Goal: Task Accomplishment & Management: Complete application form

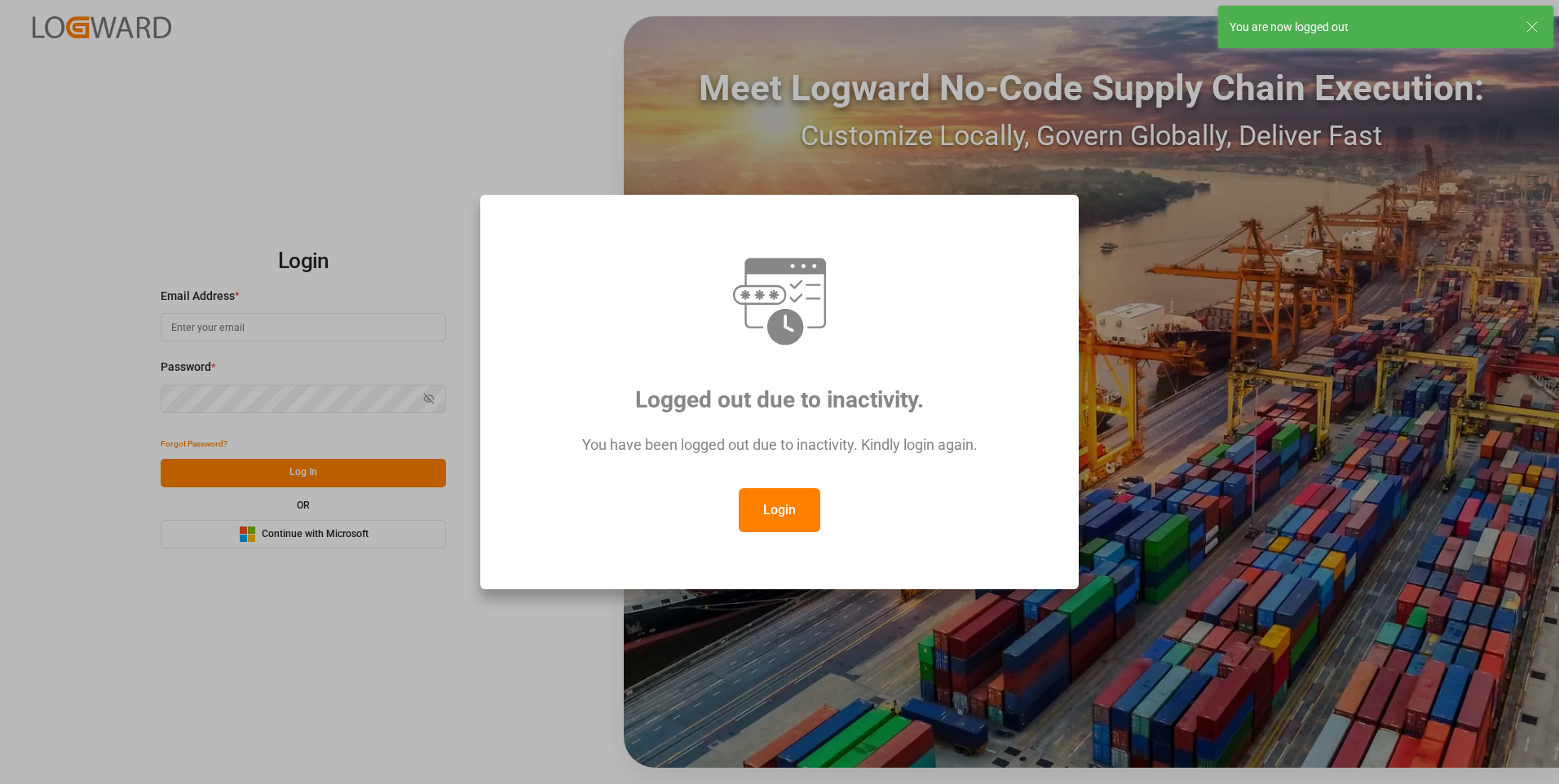
type input "[PERSON_NAME][EMAIL_ADDRESS][DOMAIN_NAME]"
click at [776, 517] on button "Login" at bounding box center [780, 510] width 81 height 44
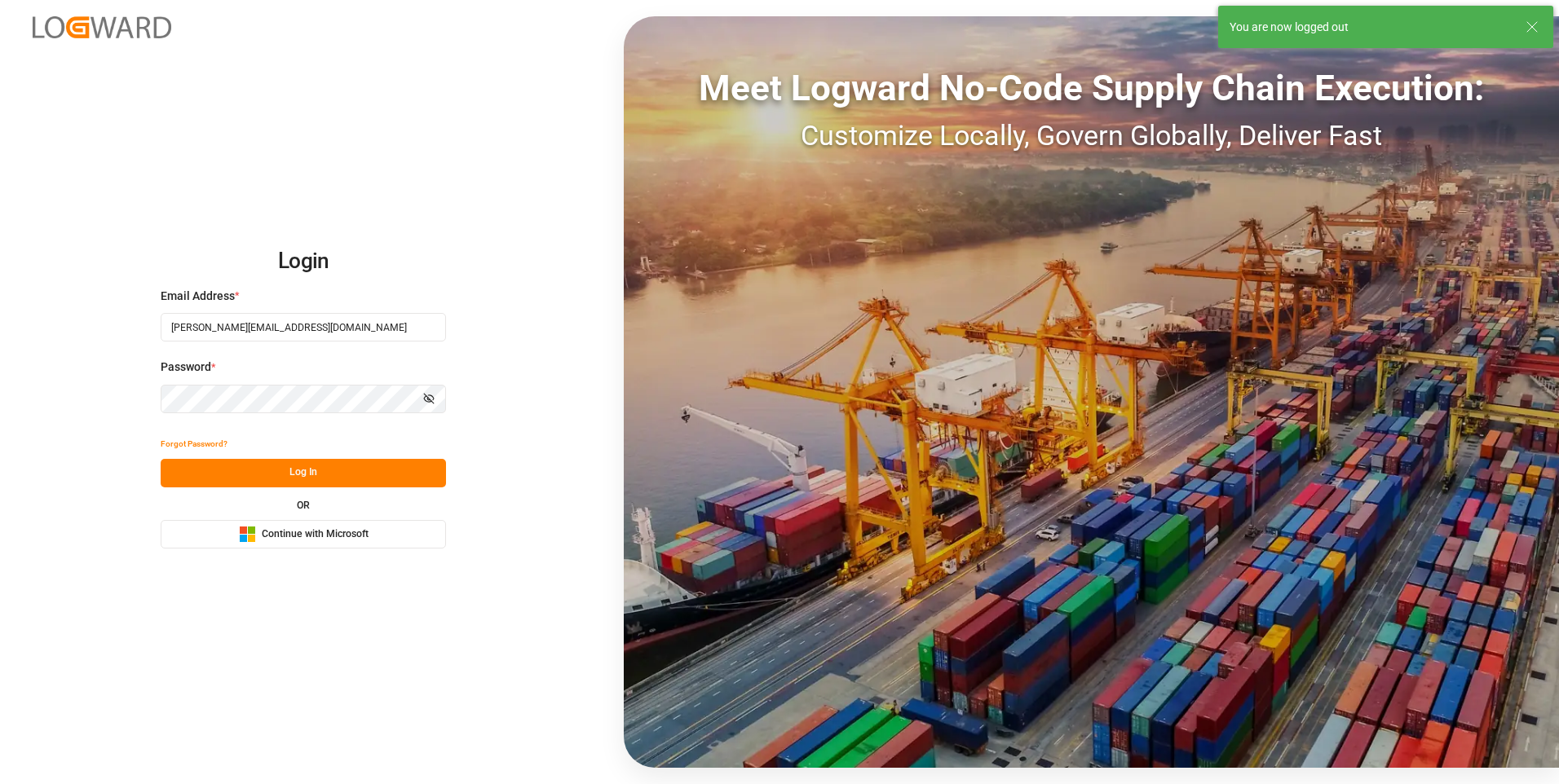
click at [245, 453] on div "Forgot Password?" at bounding box center [304, 444] width 286 height 29
click at [274, 467] on button "Log In" at bounding box center [304, 472] width 286 height 29
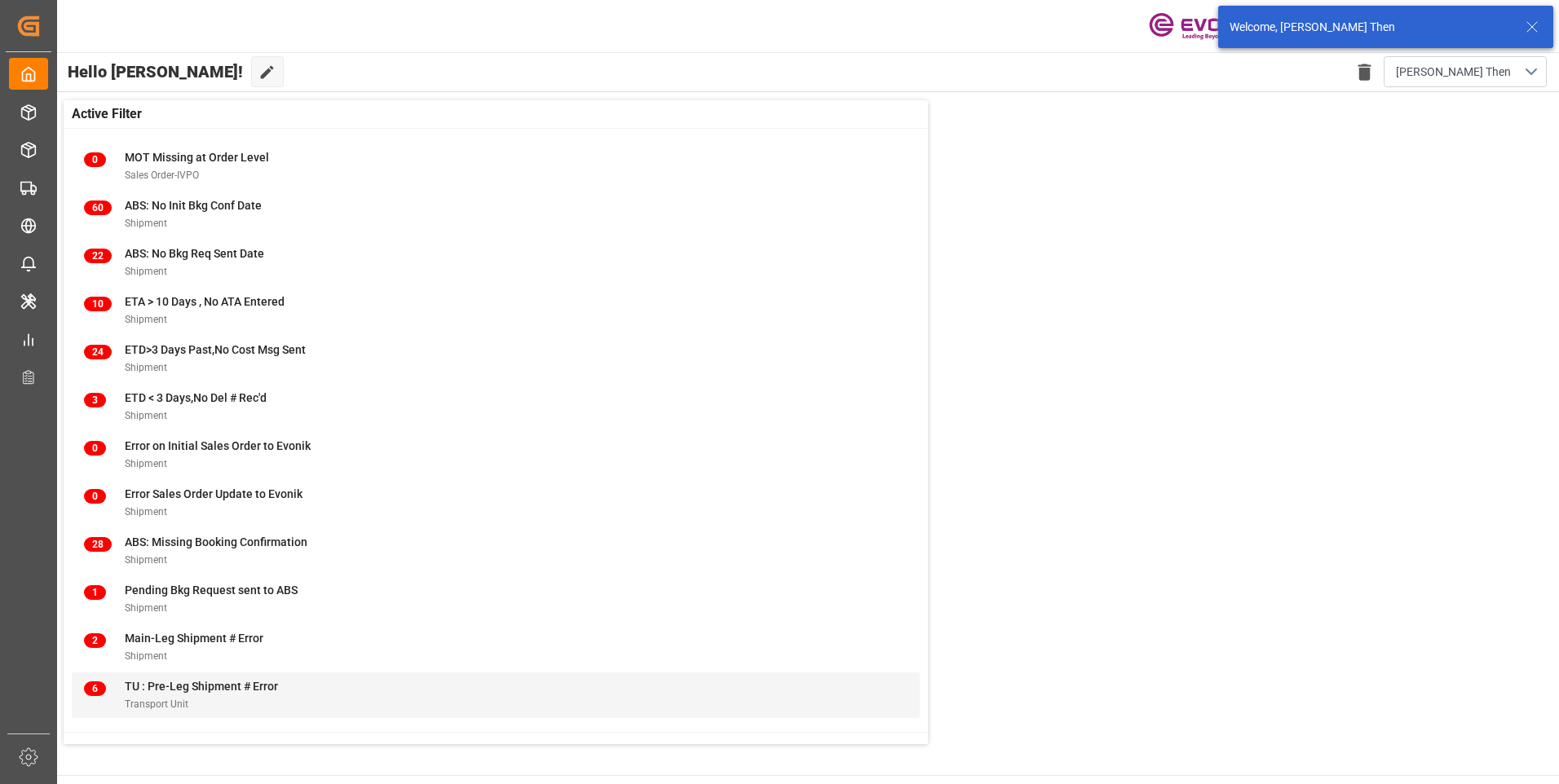
click at [186, 674] on div "6 TU : Pre-Leg Shipment # Error Transport Unit" at bounding box center [496, 695] width 848 height 46
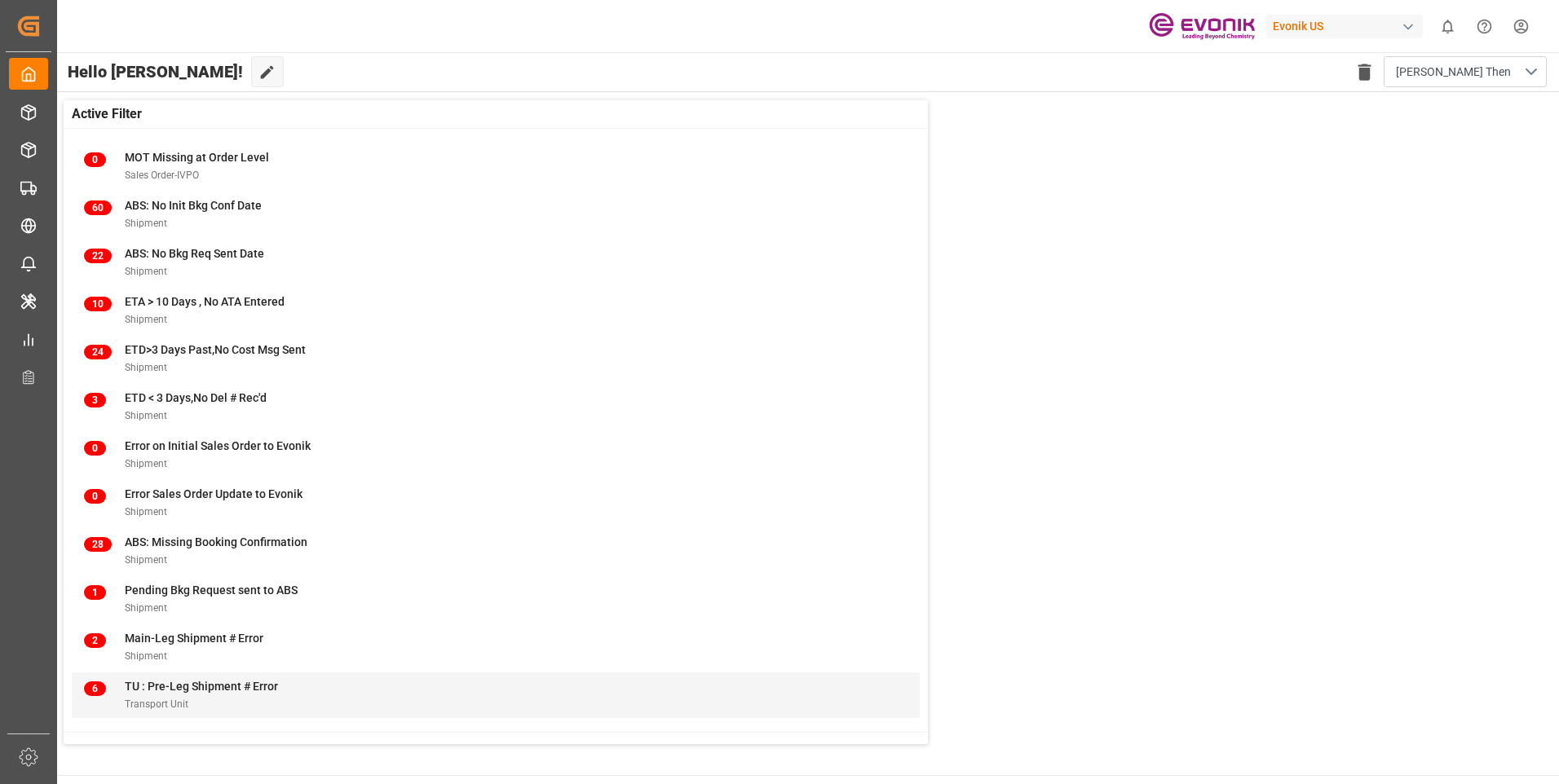
click at [154, 697] on div "Transport Unit" at bounding box center [201, 704] width 153 height 17
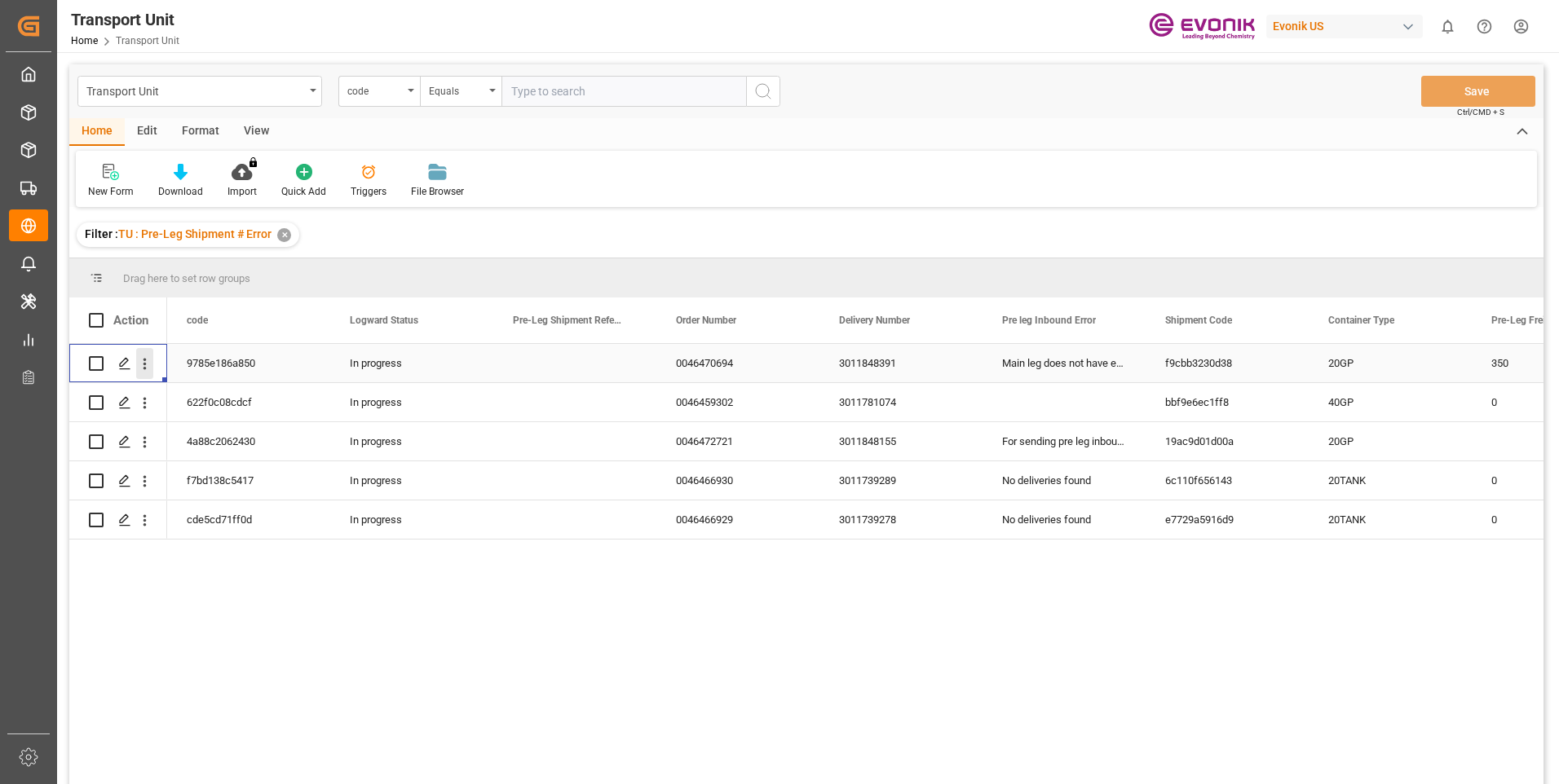
click at [141, 363] on icon "open menu" at bounding box center [145, 364] width 17 height 17
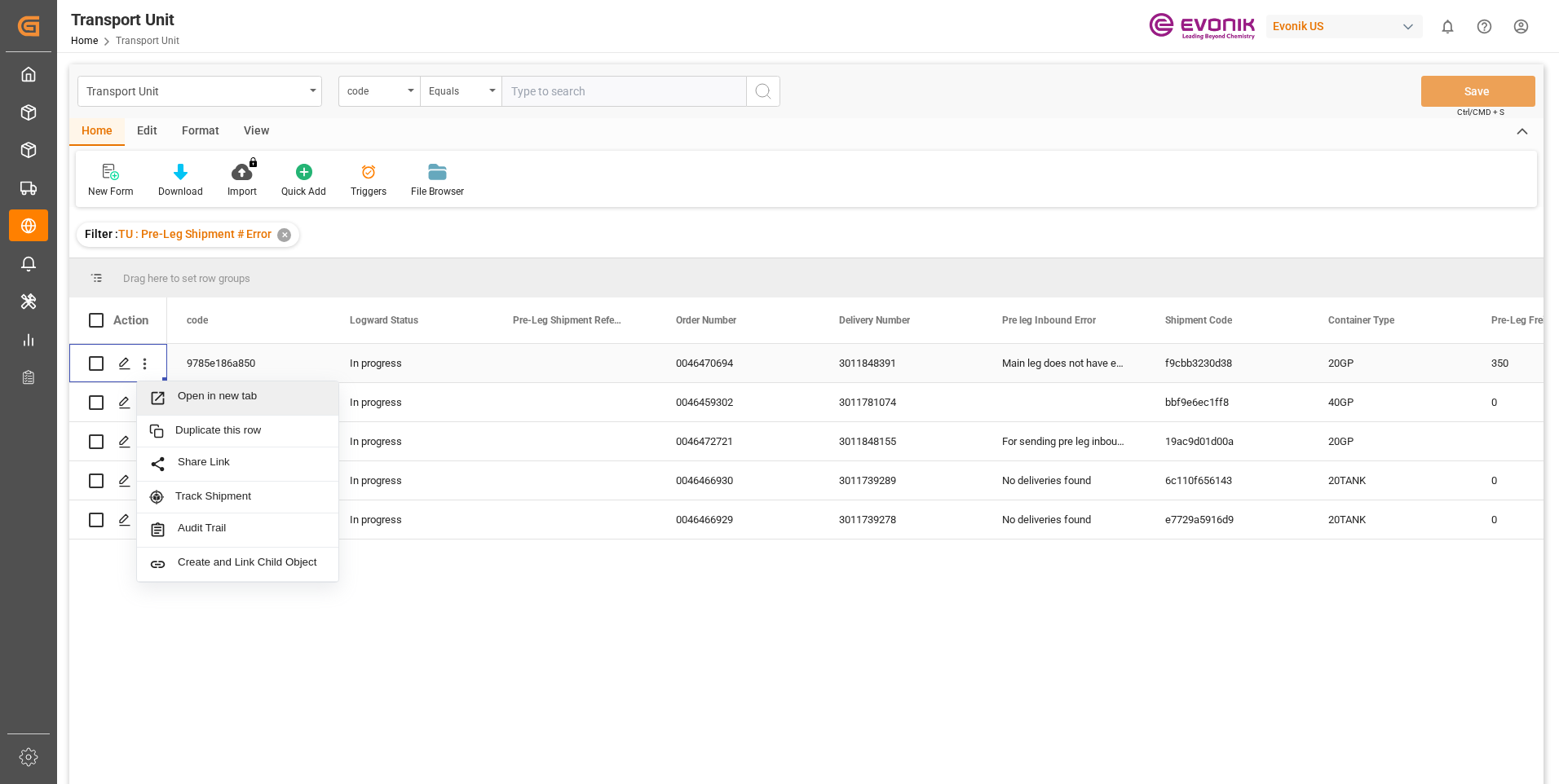
click at [184, 394] on span "Open in new tab" at bounding box center [251, 398] width 148 height 17
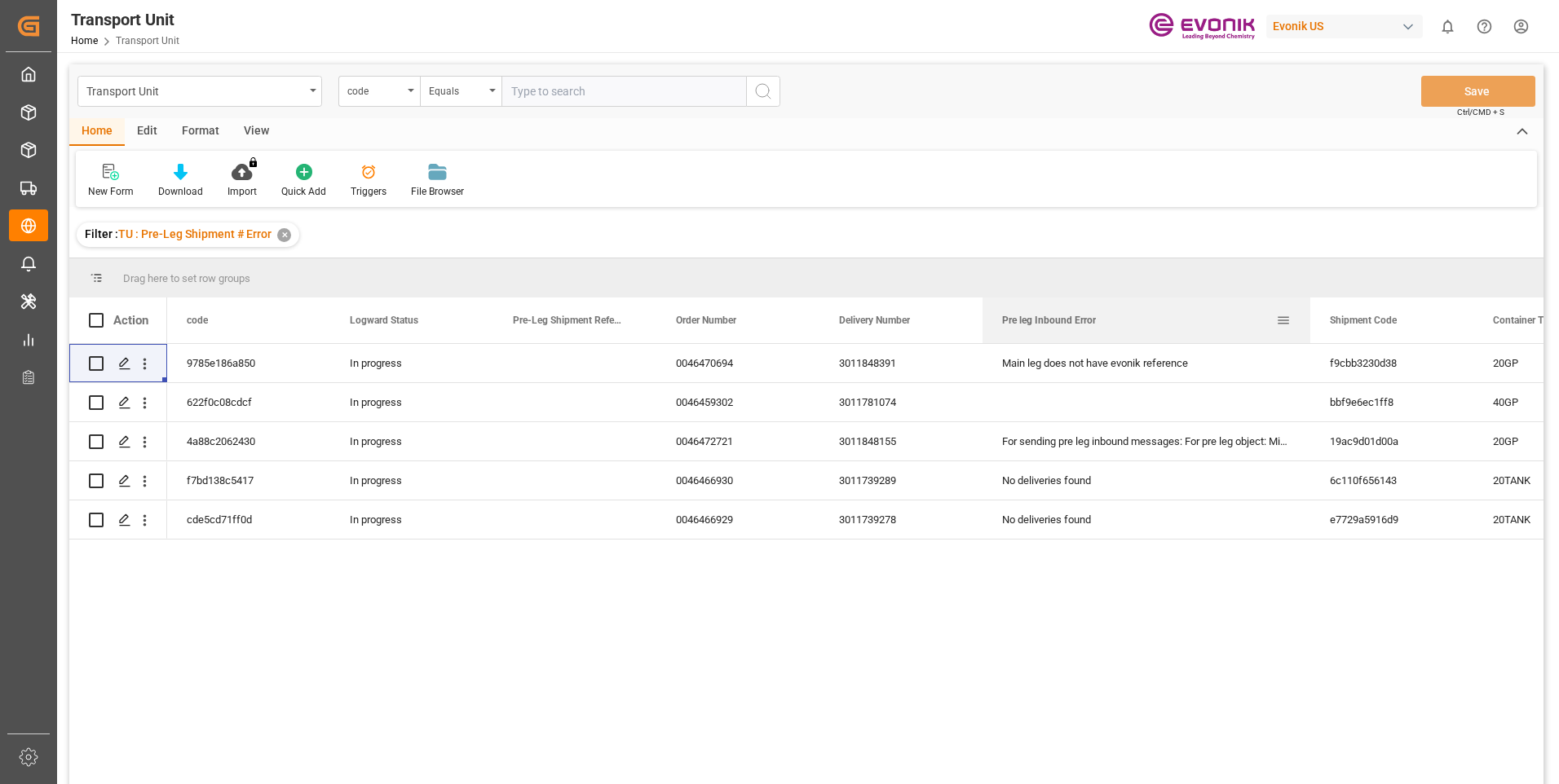
drag, startPoint x: 1143, startPoint y: 319, endPoint x: 1308, endPoint y: 318, distance: 165.0
click at [1308, 318] on div at bounding box center [1311, 320] width 7 height 46
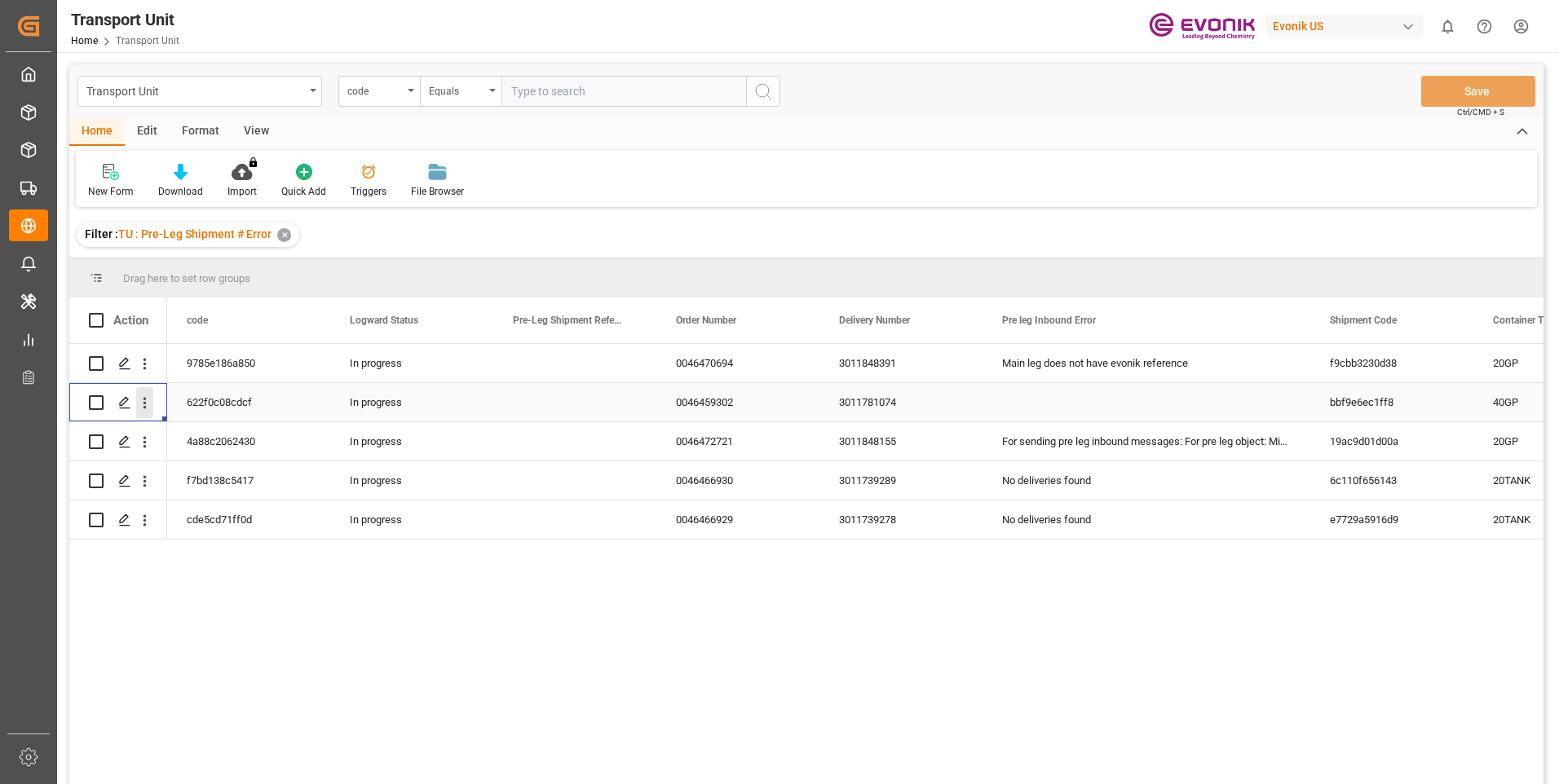
click at [143, 406] on icon "open menu" at bounding box center [145, 403] width 17 height 17
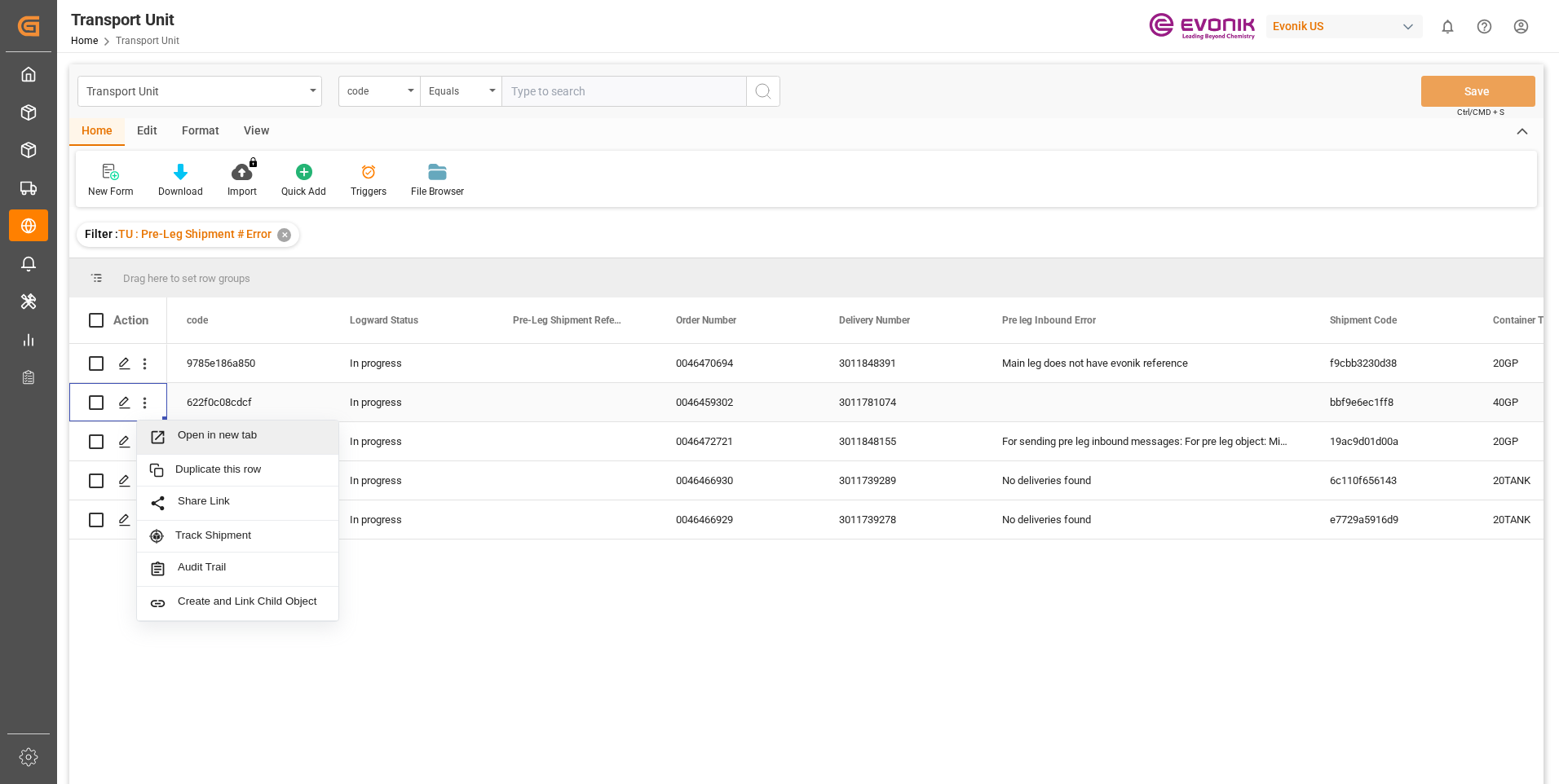
click at [194, 441] on span "Open in new tab" at bounding box center [251, 438] width 148 height 17
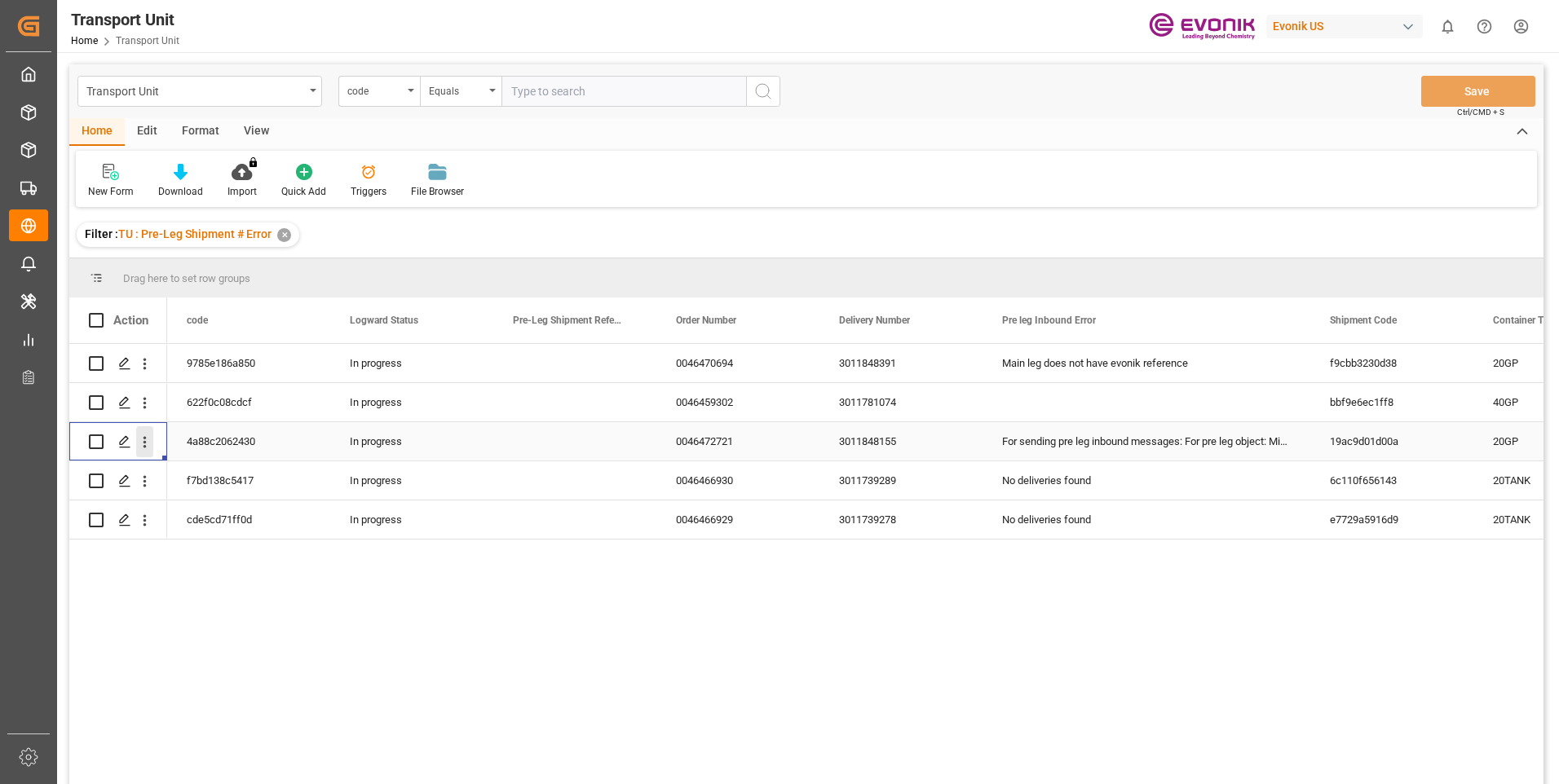
click at [142, 440] on icon "open menu" at bounding box center [145, 442] width 17 height 17
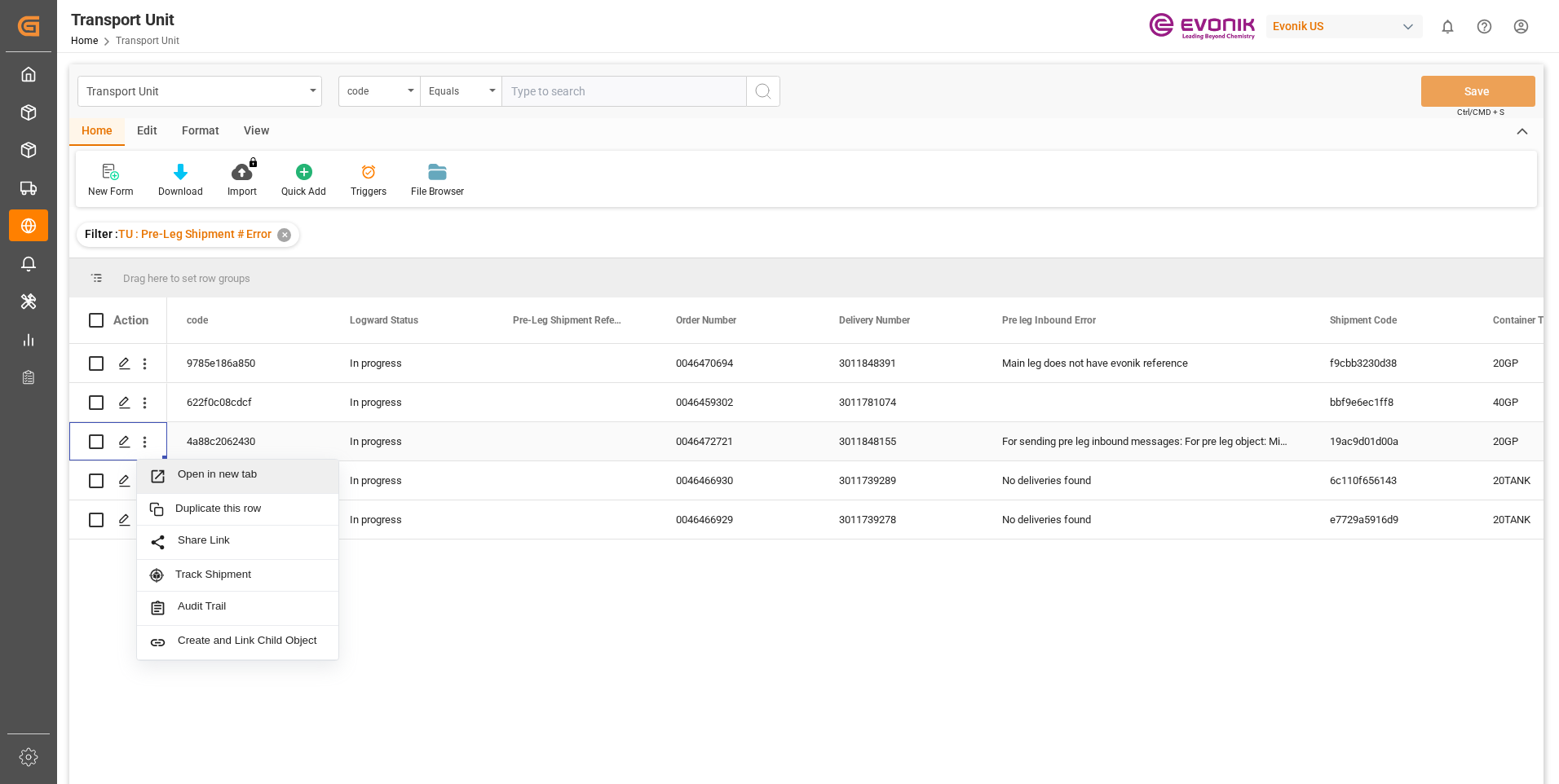
click at [245, 479] on span "Open in new tab" at bounding box center [251, 477] width 148 height 17
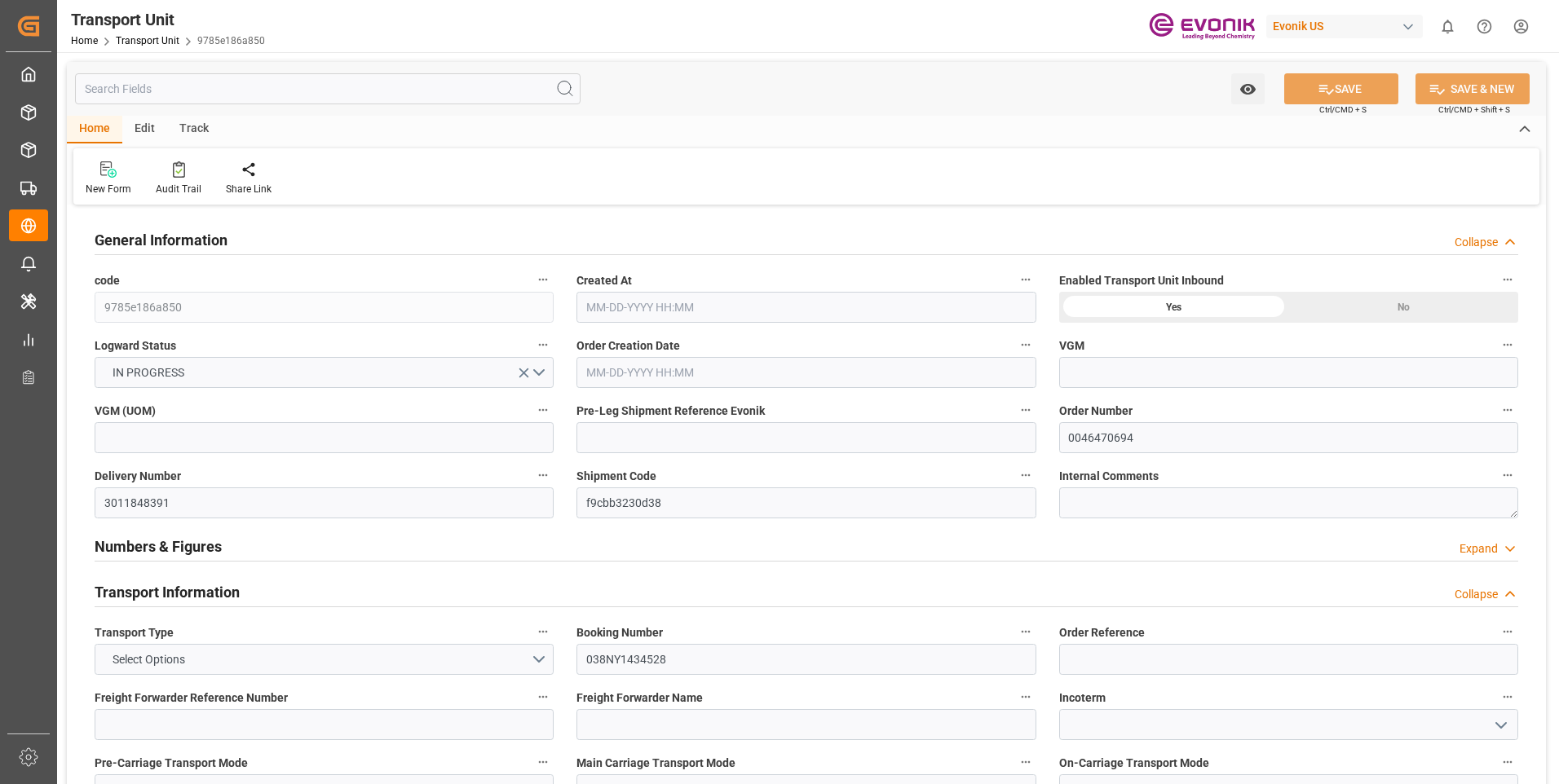
type input "MSC"
type input "Mediterranean Shipping Company"
type input "USMOB"
type input "BEANR"
type input "11888"
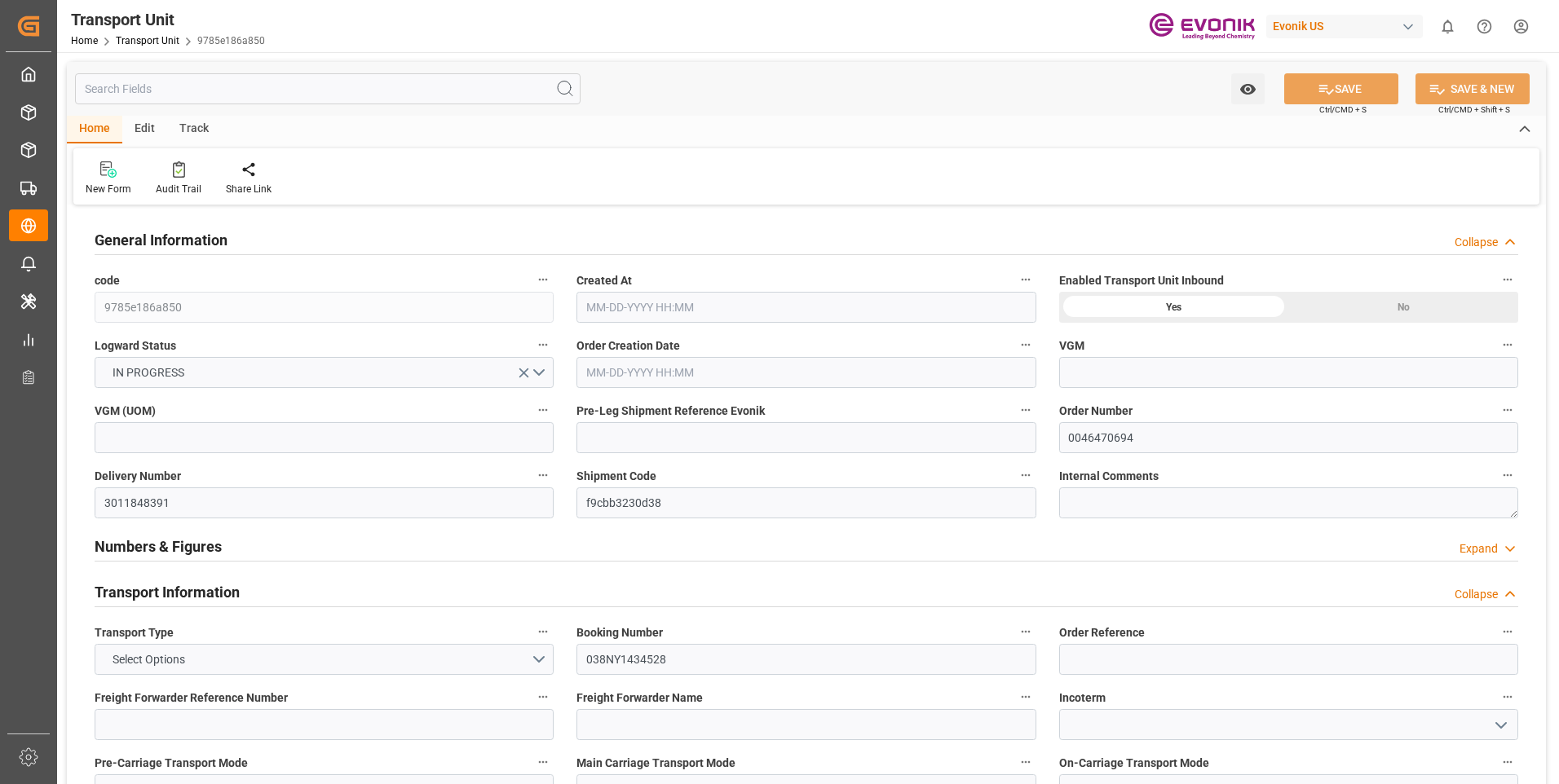
type input "09-10-2025 03:18"
type input "11-02-2025"
type input "10-04-2025 00:00"
type input "10-02-2025 00:00"
type input "10-19-2025 00:00"
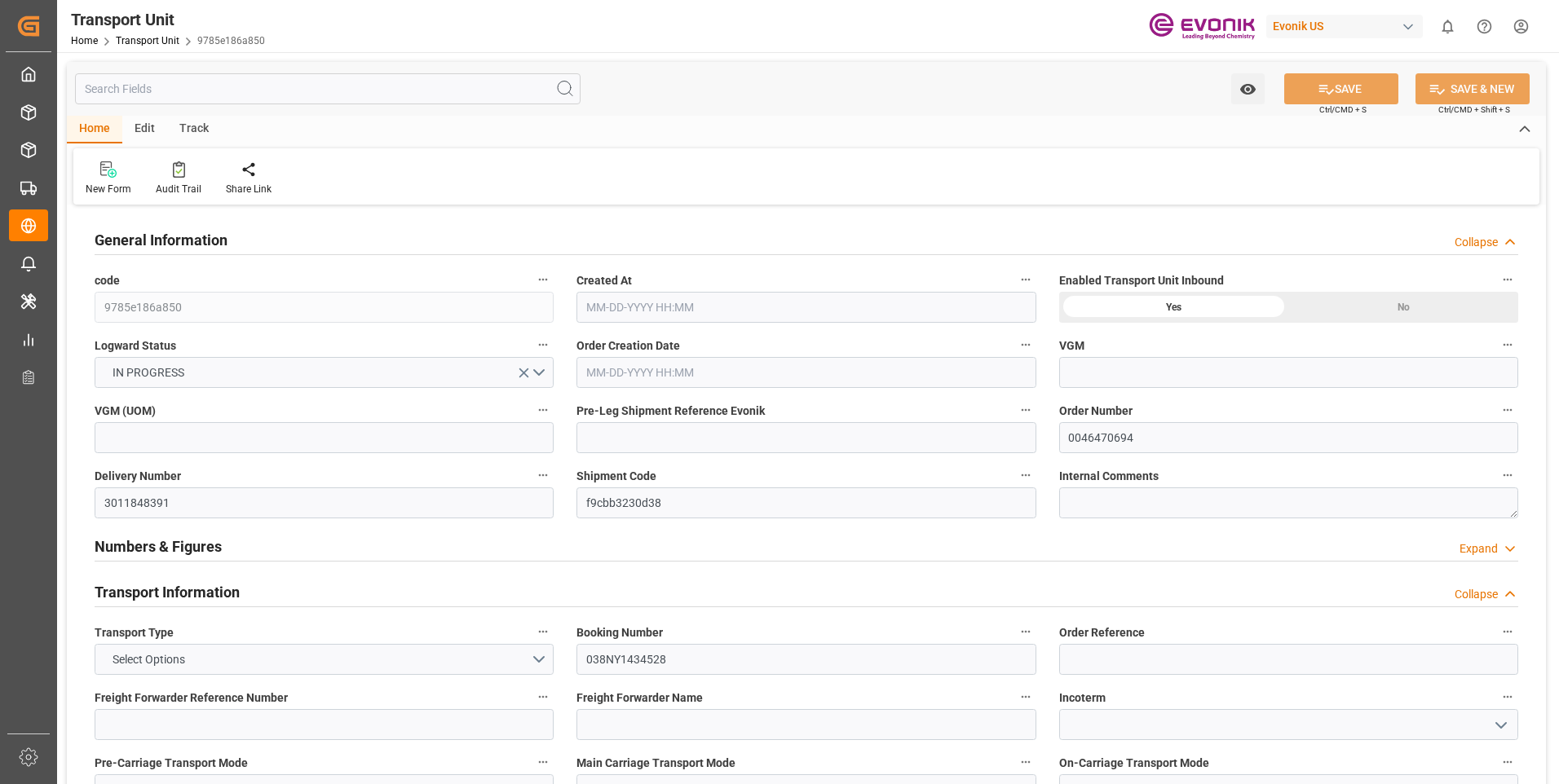
type input "10-28-2025 00:00"
type input "10-01-2025 16:00"
click at [453, 182] on div "Pre Leg Shipment Inbound" at bounding box center [479, 189] width 81 height 15
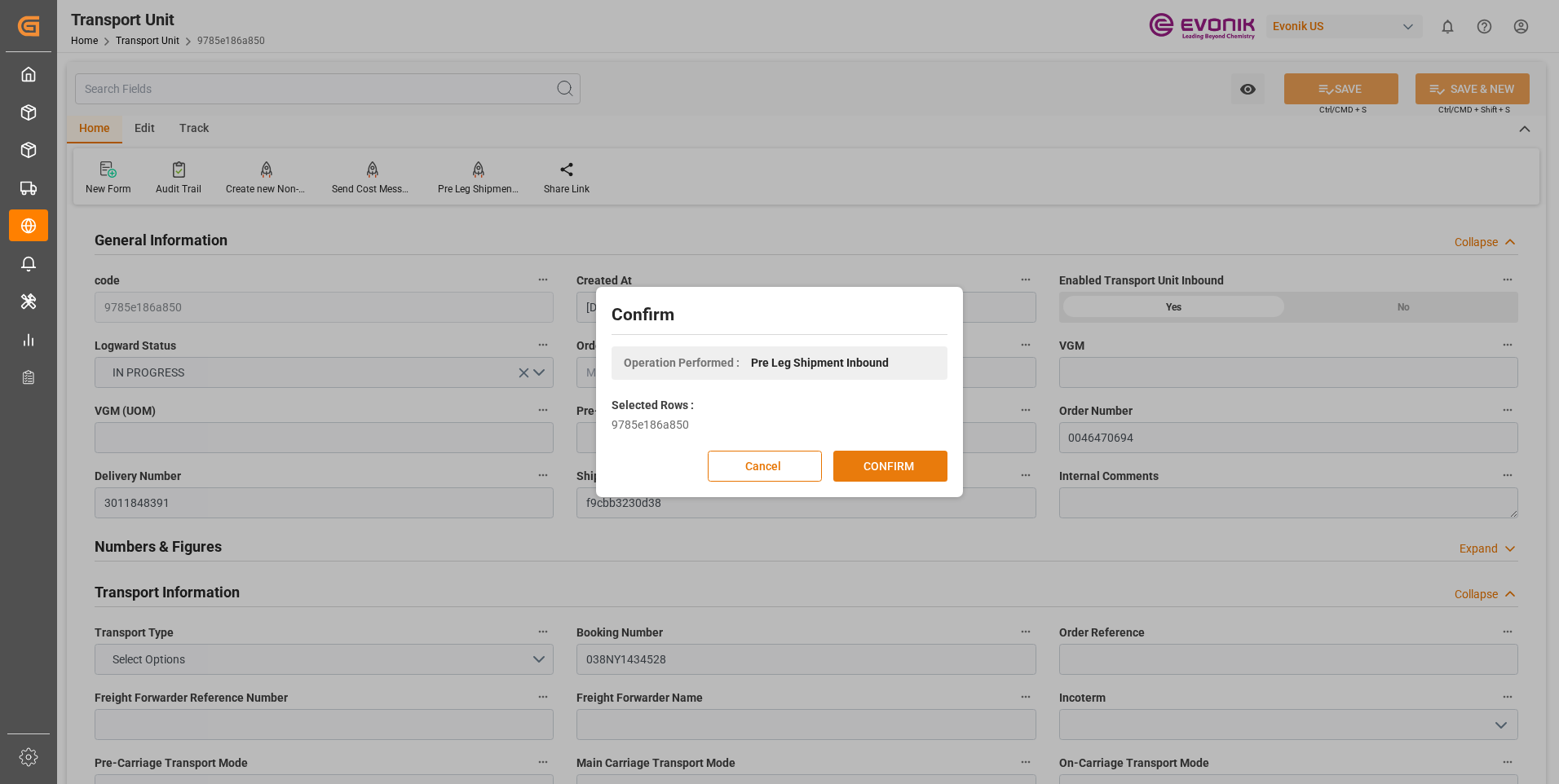
click at [850, 458] on button "CONFIRM" at bounding box center [891, 466] width 114 height 31
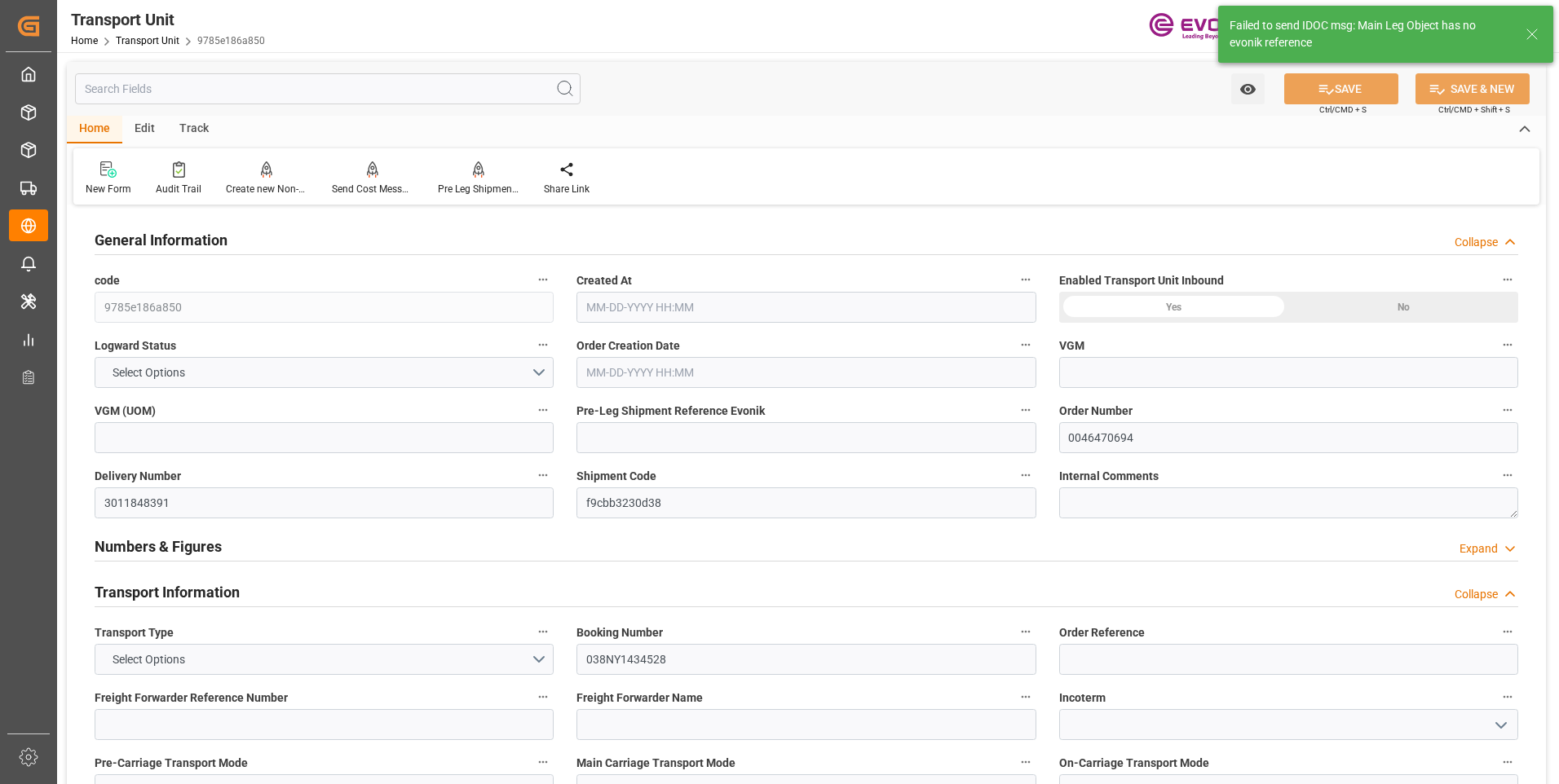
type input "MSC"
type input "Mediterranean Shipping Company"
type input "USMOB"
type input "BEANR"
type input "11888"
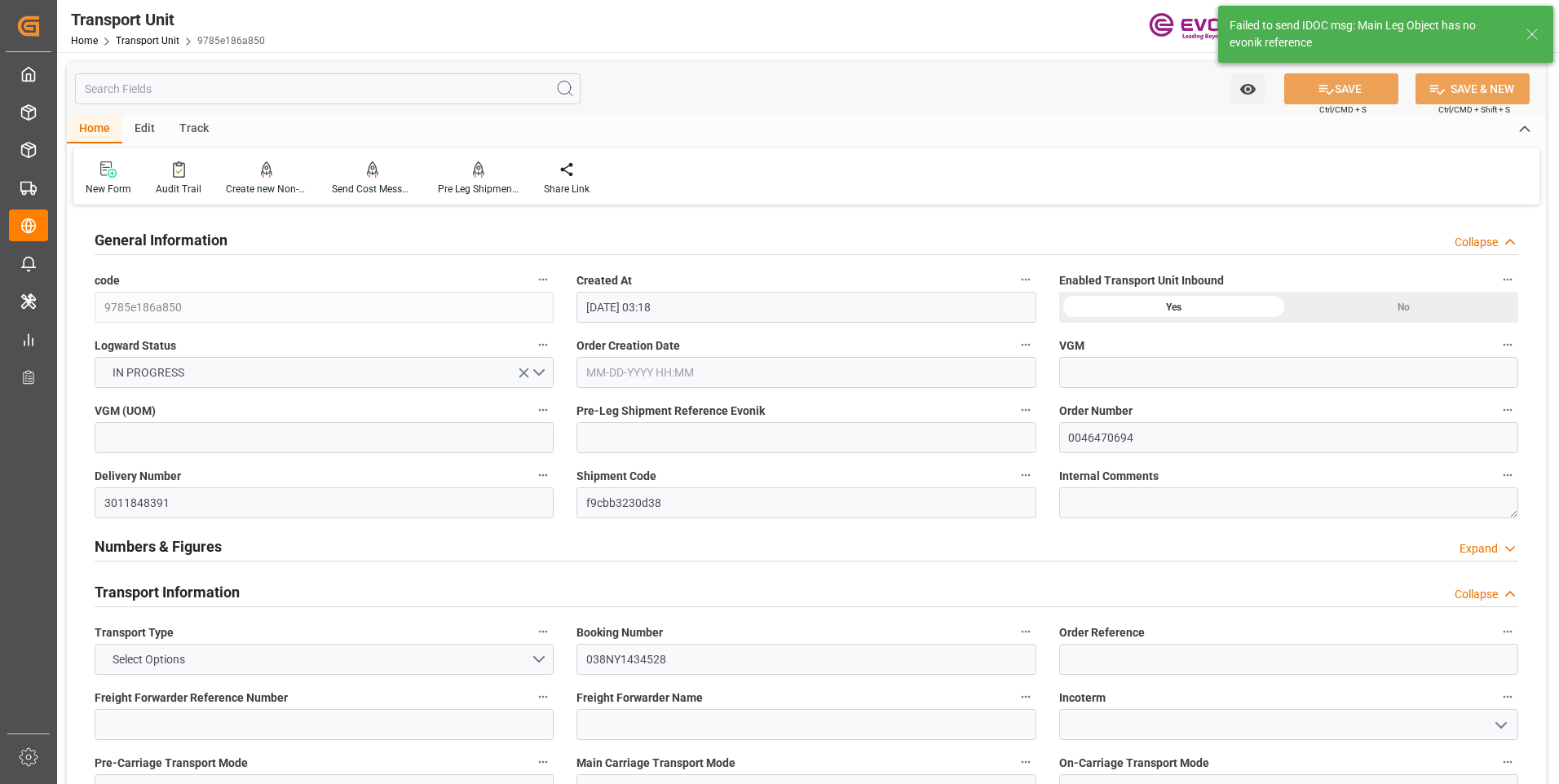
type input "09-10-2025 03:18"
type input "11-02-2025"
type input "10-04-2025 00:00"
type input "10-02-2025 00:00"
type input "10-19-2025 00:00"
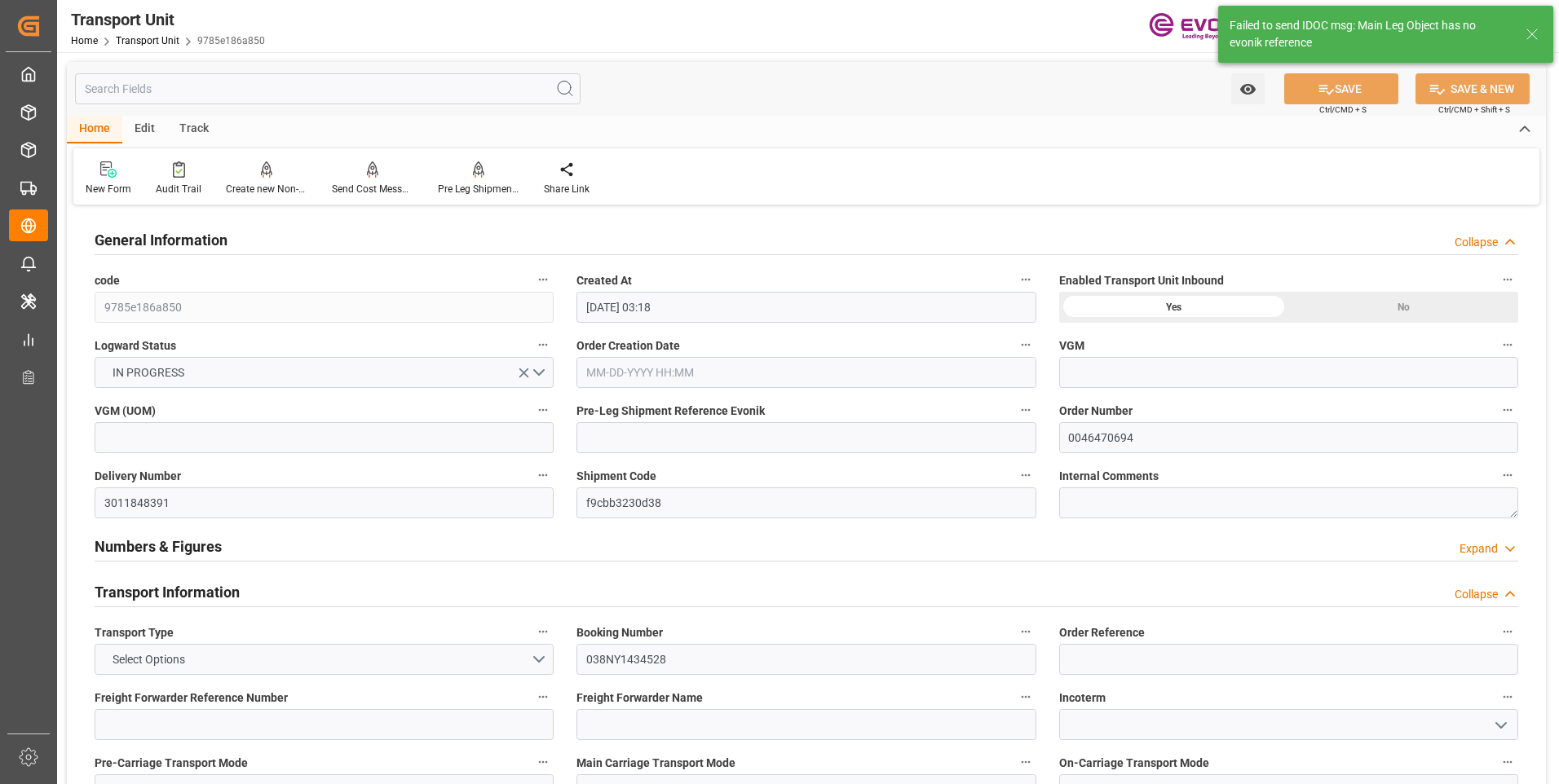
type input "10-28-2025 00:00"
type input "10-01-2025 16:00"
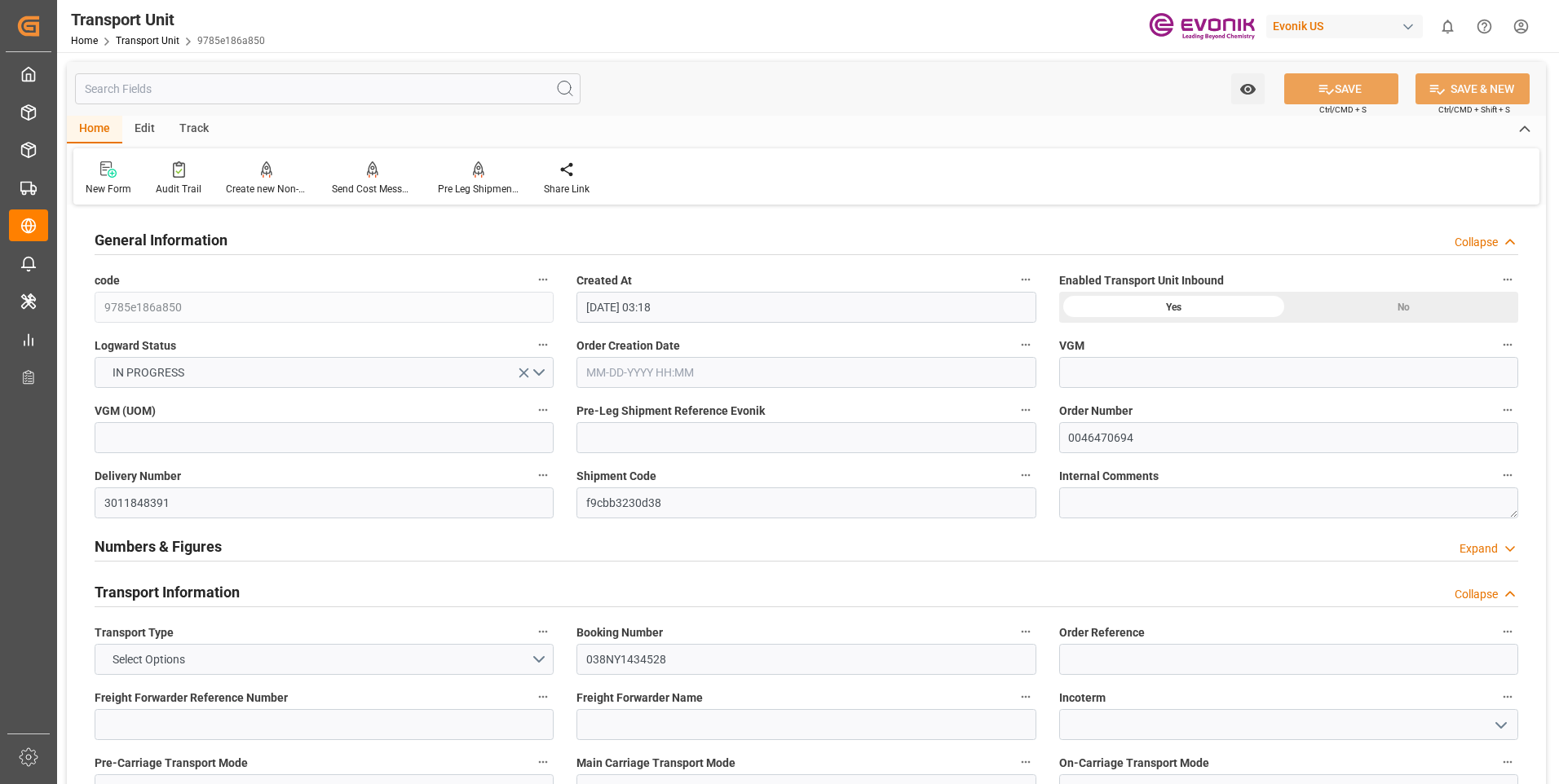
click at [303, 87] on input "text" at bounding box center [328, 89] width 506 height 31
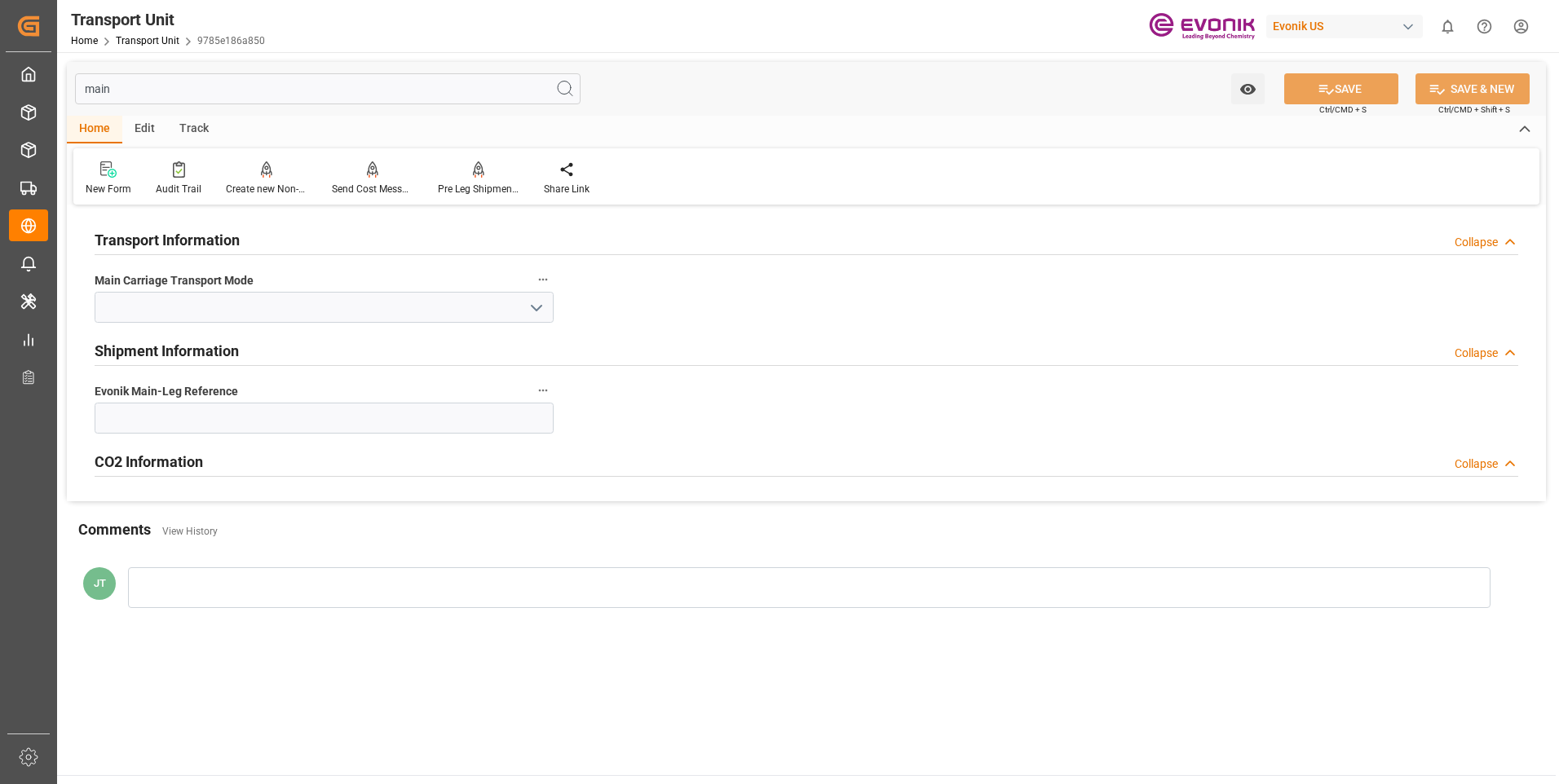
type input "main"
click at [303, 429] on input at bounding box center [324, 418] width 459 height 31
click at [543, 400] on button "Evonik Main-Leg Reference" at bounding box center [543, 390] width 21 height 21
click at [551, 391] on icon at bounding box center [554, 391] width 17 height 17
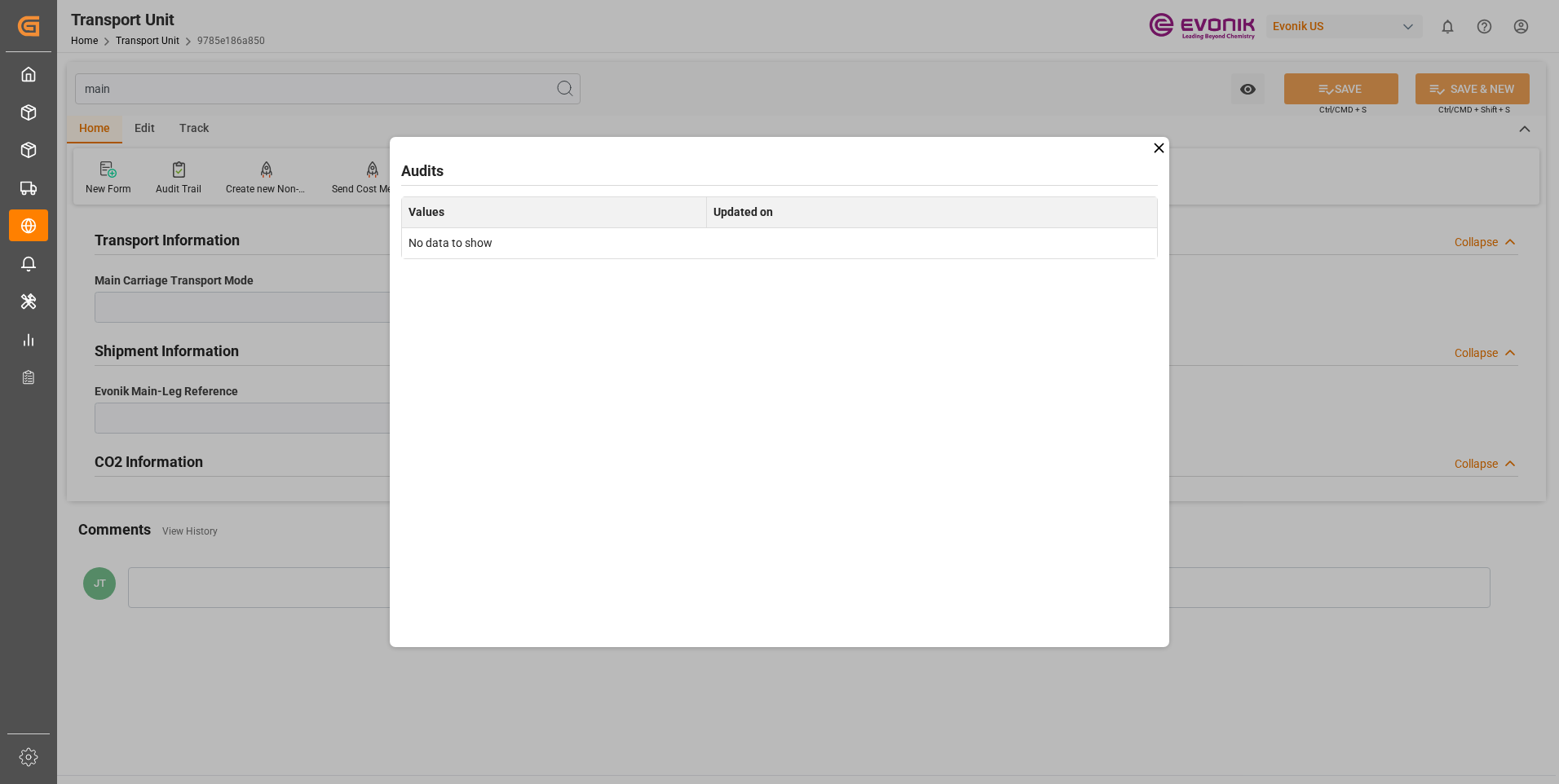
click at [1162, 148] on icon at bounding box center [1159, 148] width 17 height 17
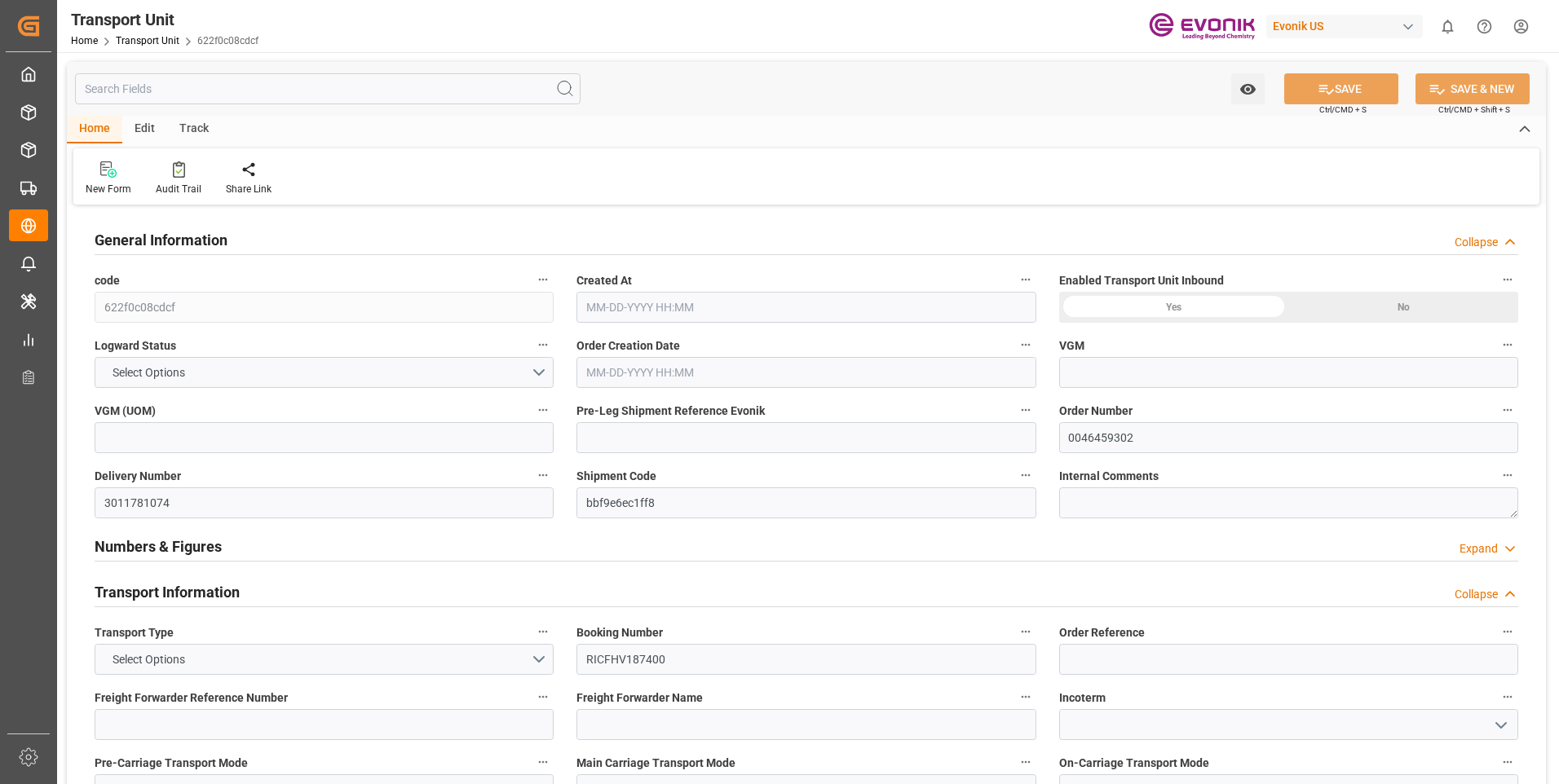
type input "ONE"
type input "Ocean Network Express"
type input "USNYC"
type input "COCTG"
type input "20540"
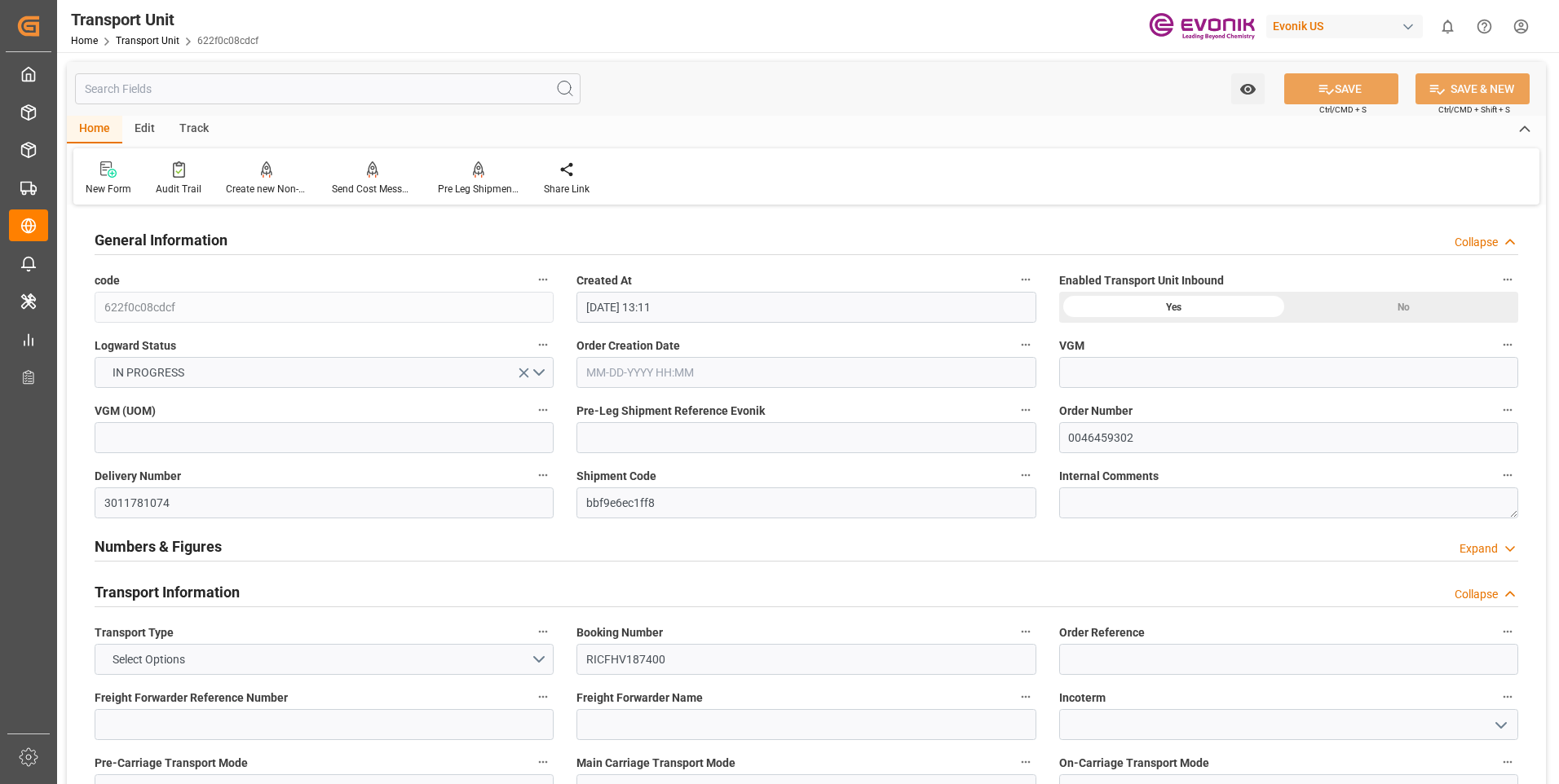
type input "09-18-2025 13:11"
type input "10-04-2025"
type input "10-17-2025 00:00"
type input "10-08-2025 09:30"
type input "10-23-2025 00:00"
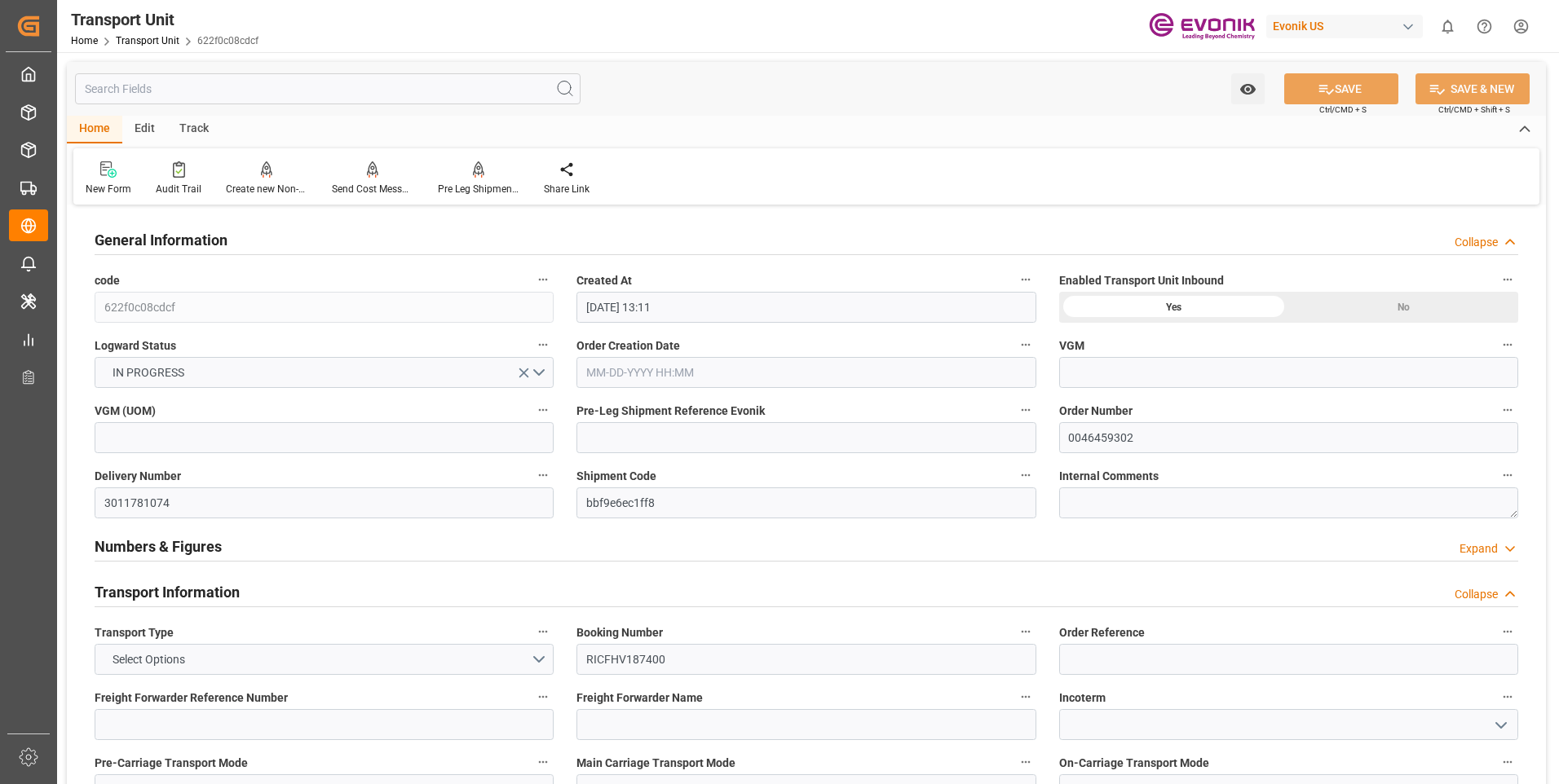
type input "10-15-2025 09:30"
type input "[DATE] 00:00"
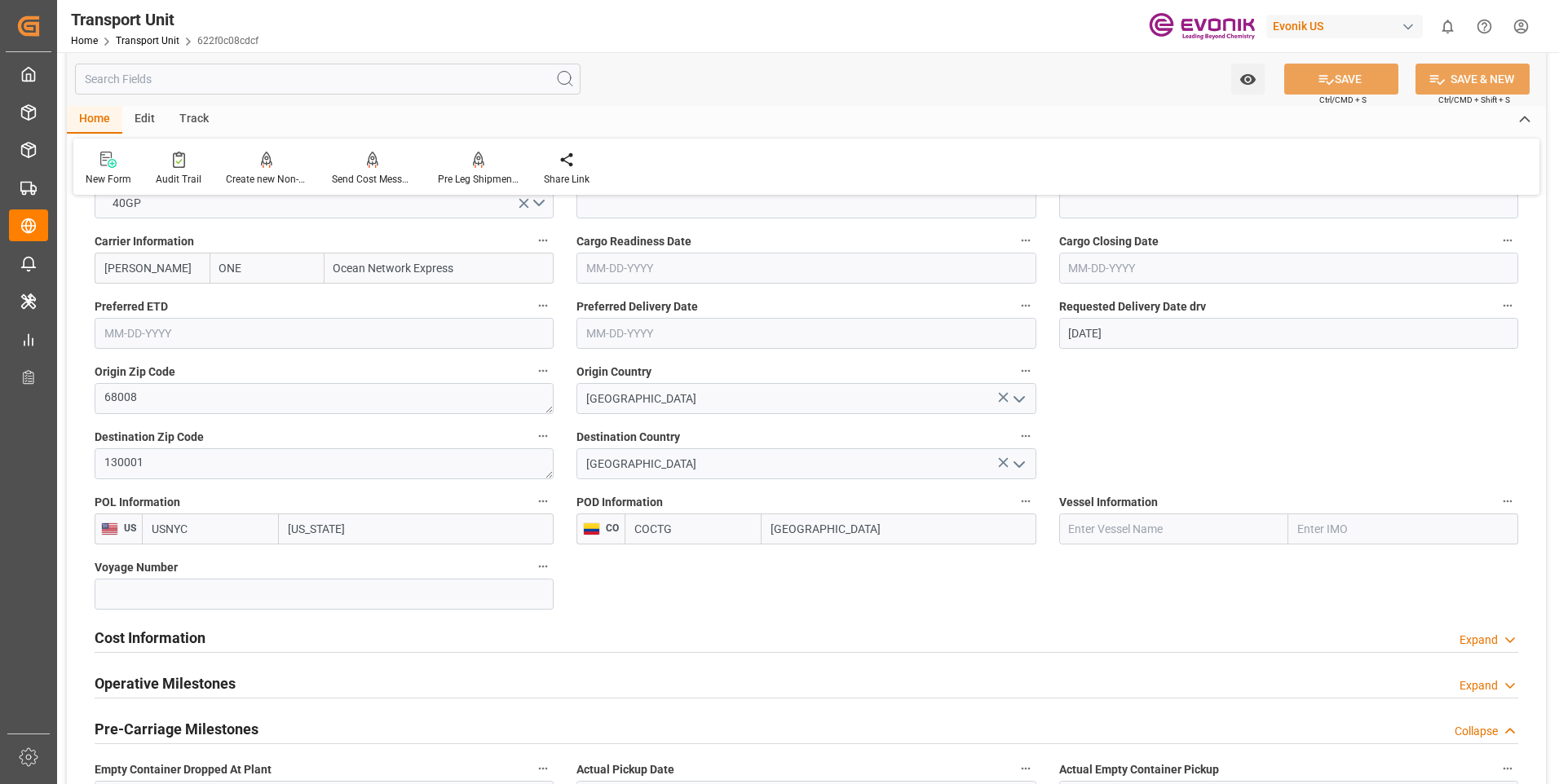
scroll to position [734, 0]
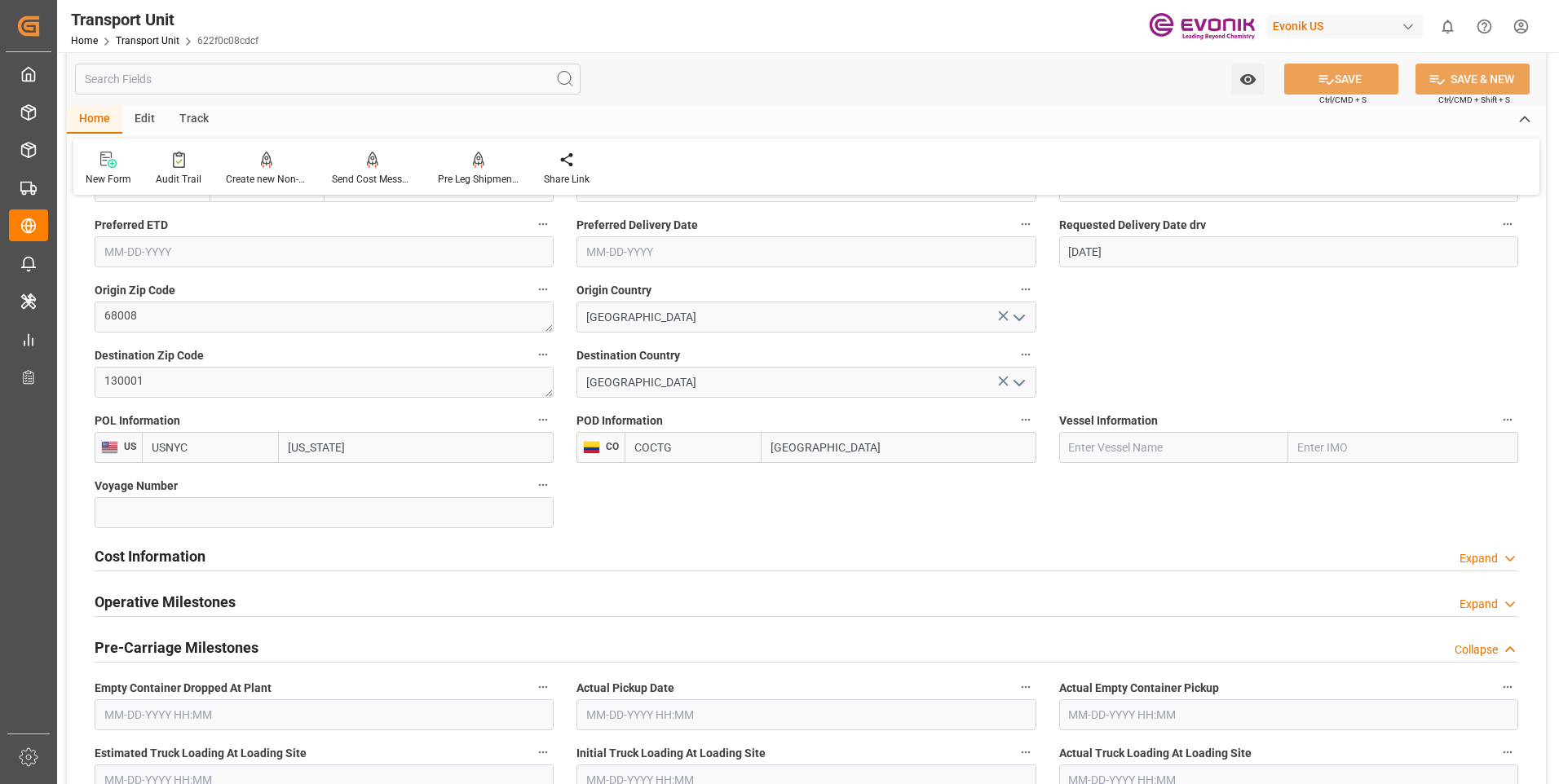
click at [370, 556] on div "Cost Information Expand" at bounding box center [806, 556] width 1424 height 31
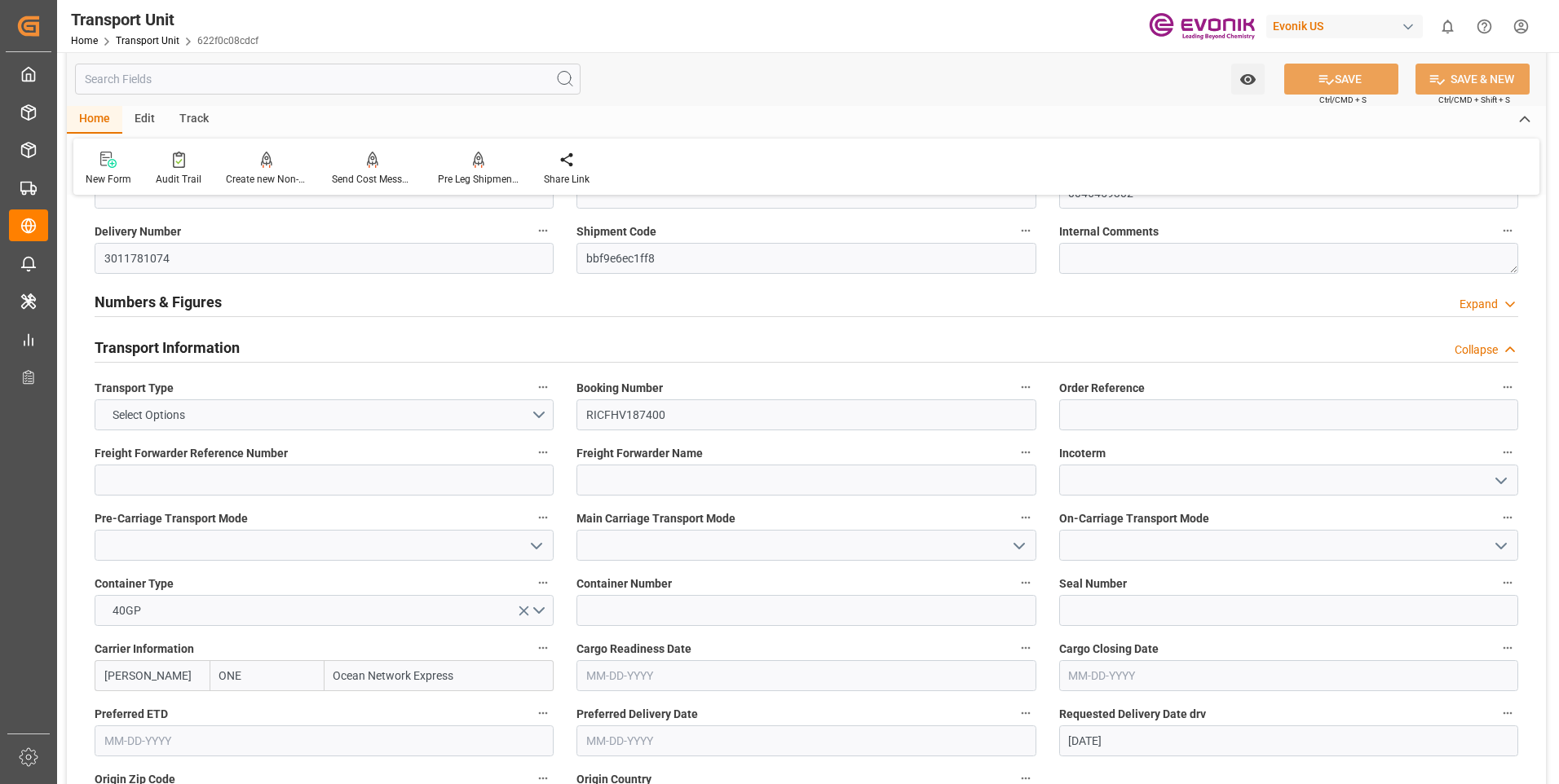
scroll to position [0, 0]
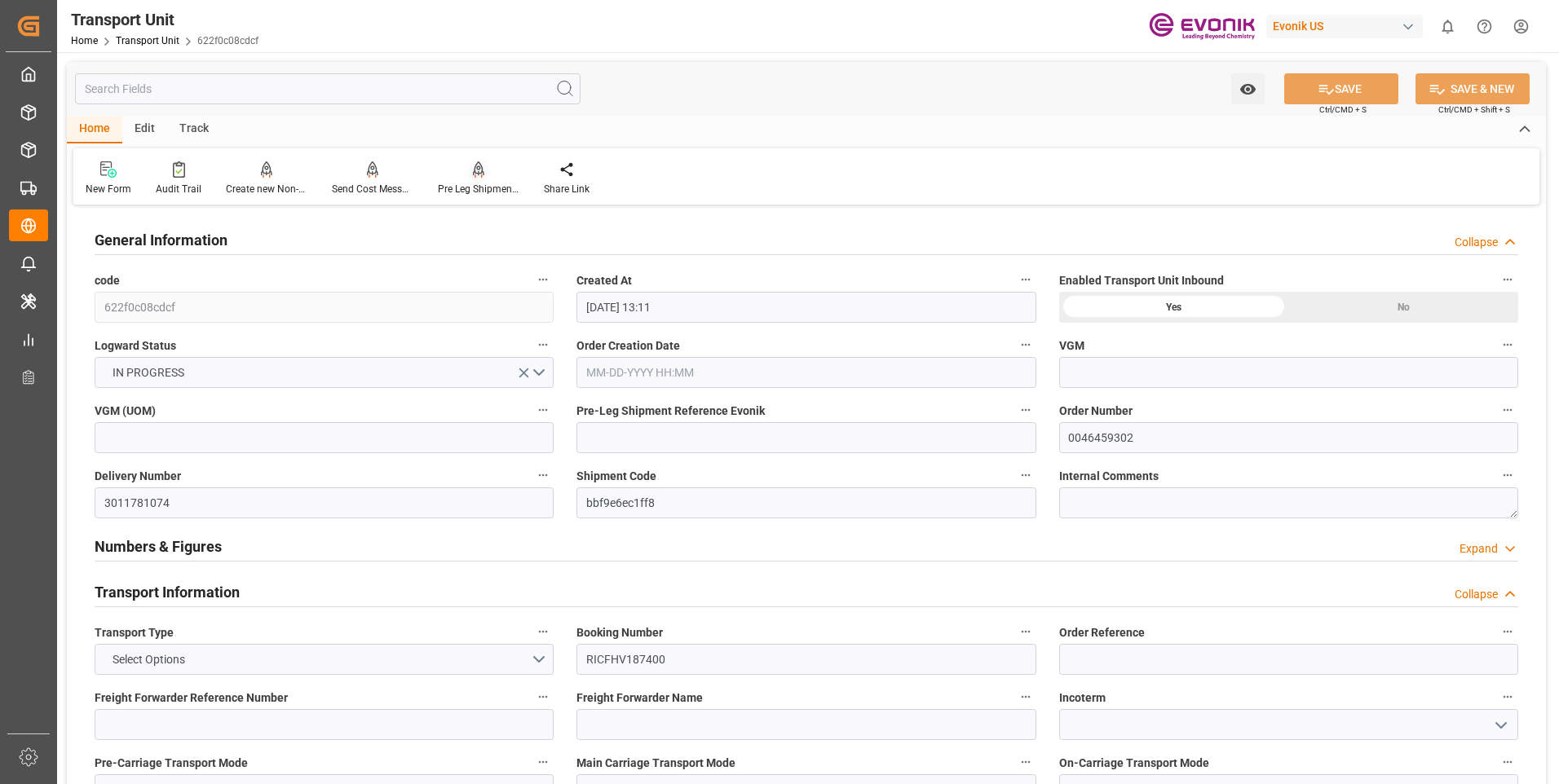
click at [484, 186] on div "Pre Leg Shipment Inbound" at bounding box center [479, 189] width 81 height 15
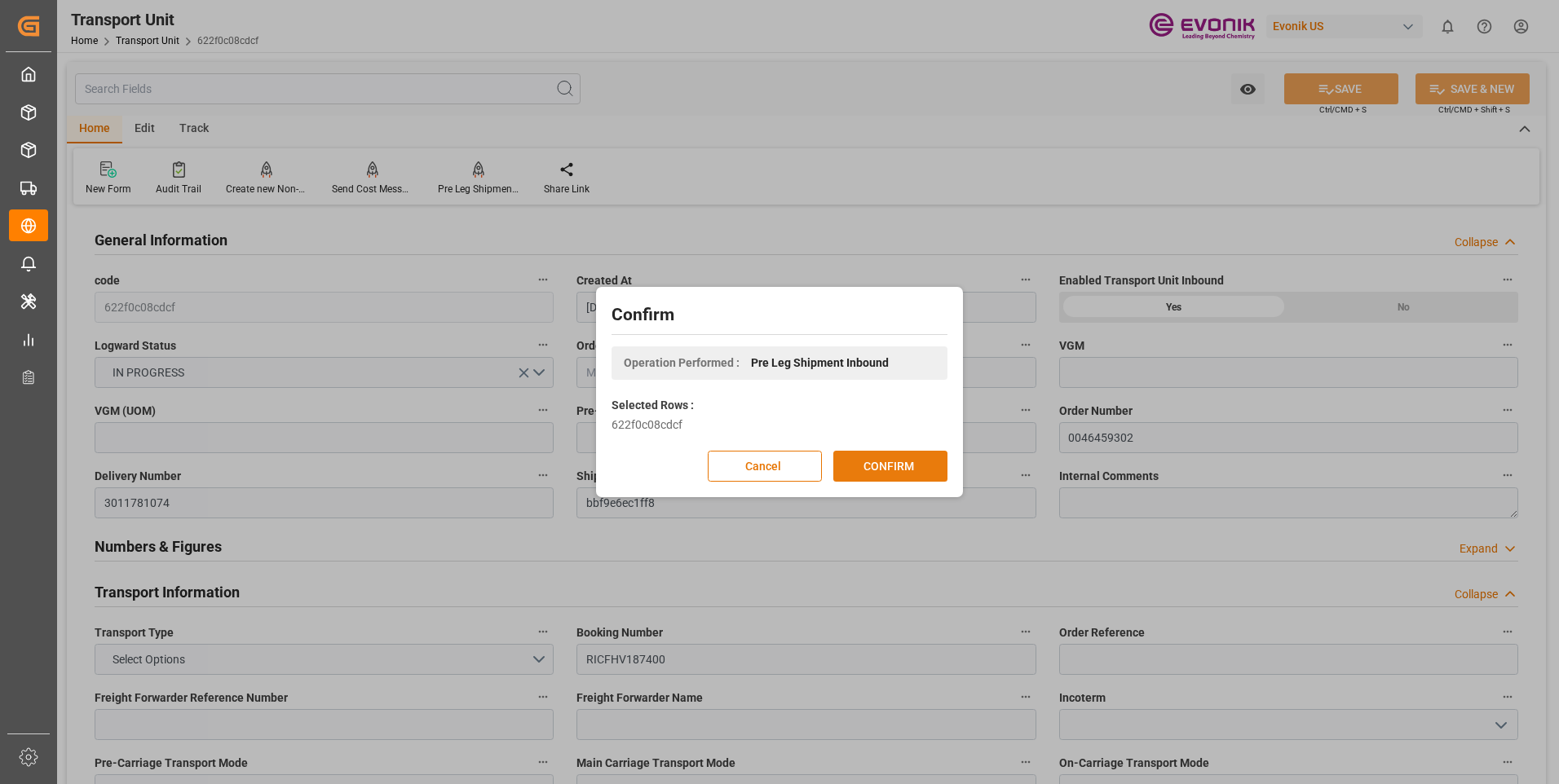
click at [871, 459] on button "CONFIRM" at bounding box center [891, 466] width 114 height 31
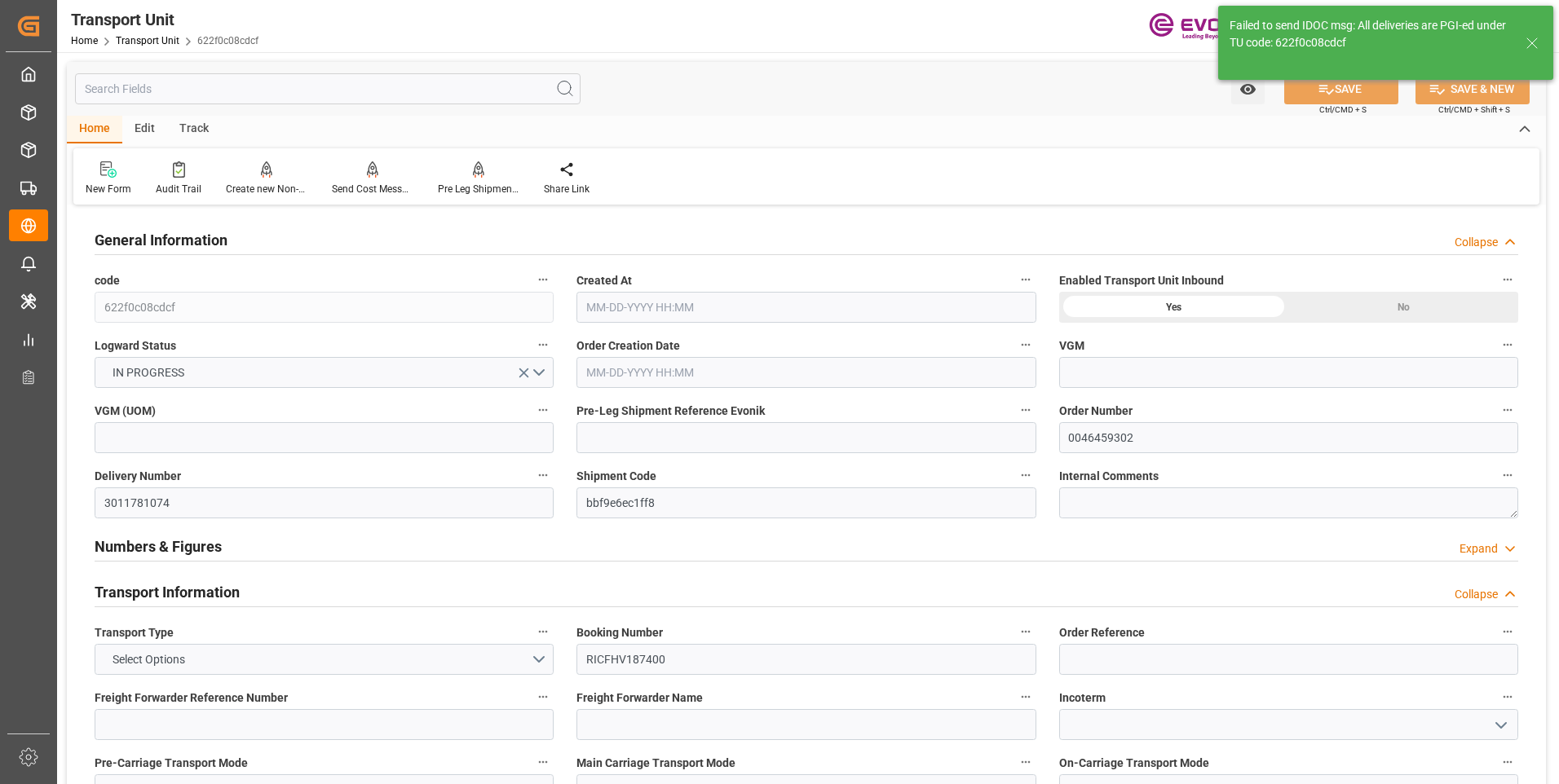
type input "ONE"
type input "Ocean Network Express"
type input "USNYC"
type input "COCTG"
type input "20540"
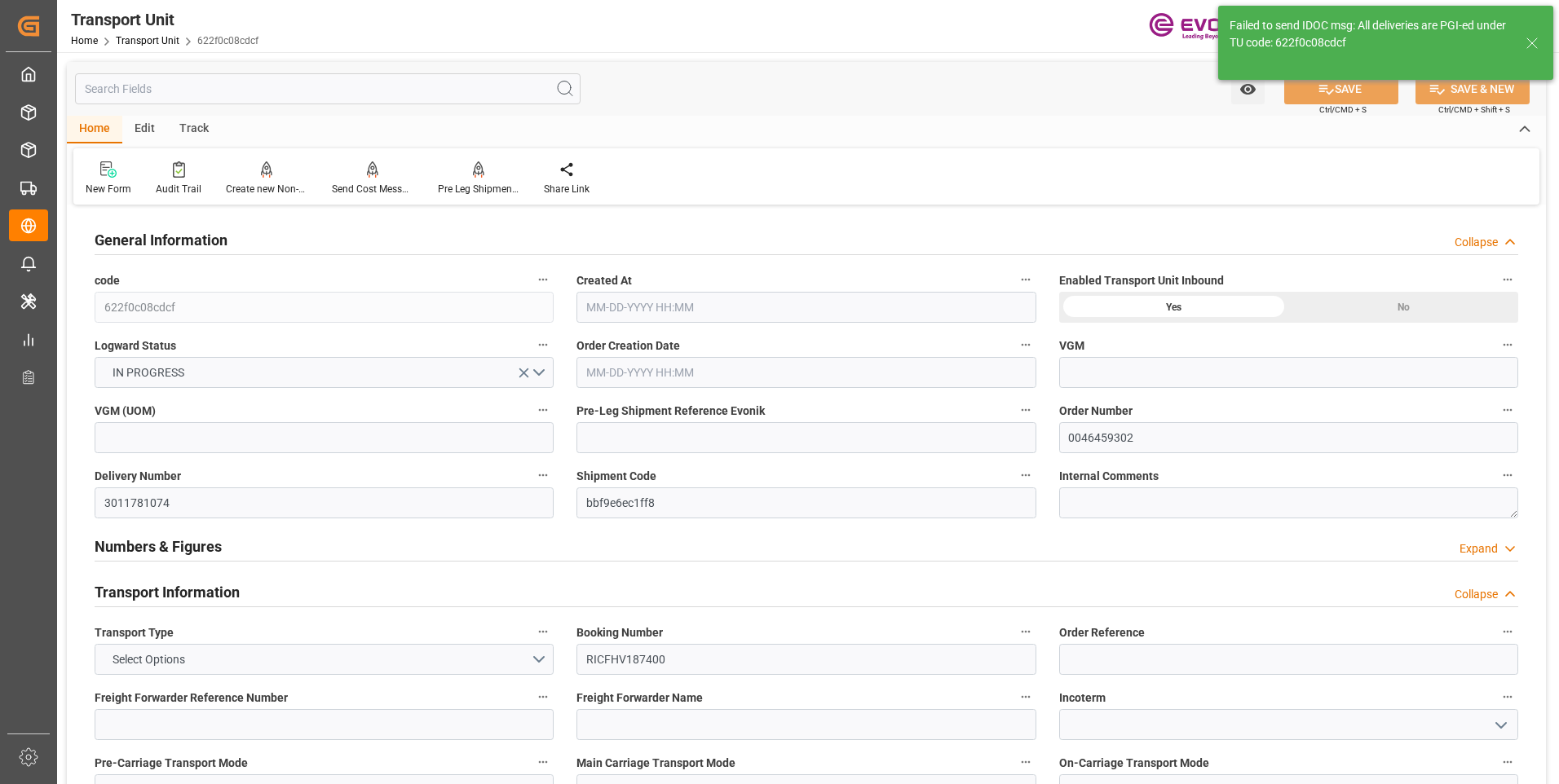
type input "09-18-2025 13:11"
type input "10-04-2025"
type input "10-17-2025 00:00"
type input "10-08-2025 09:30"
type input "10-23-2025 00:00"
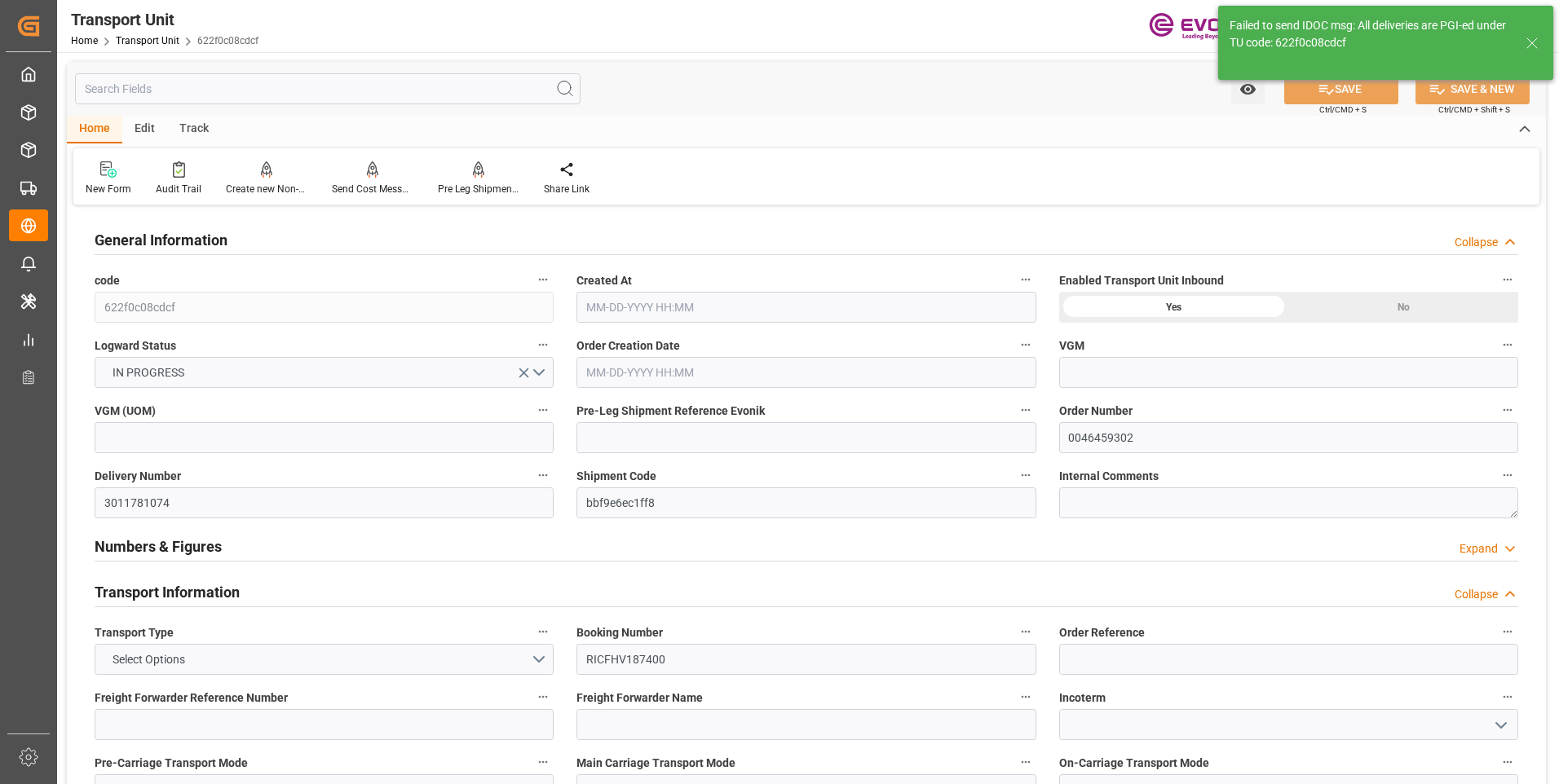
type input "10-15-2025 09:30"
type input "[DATE] 00:00"
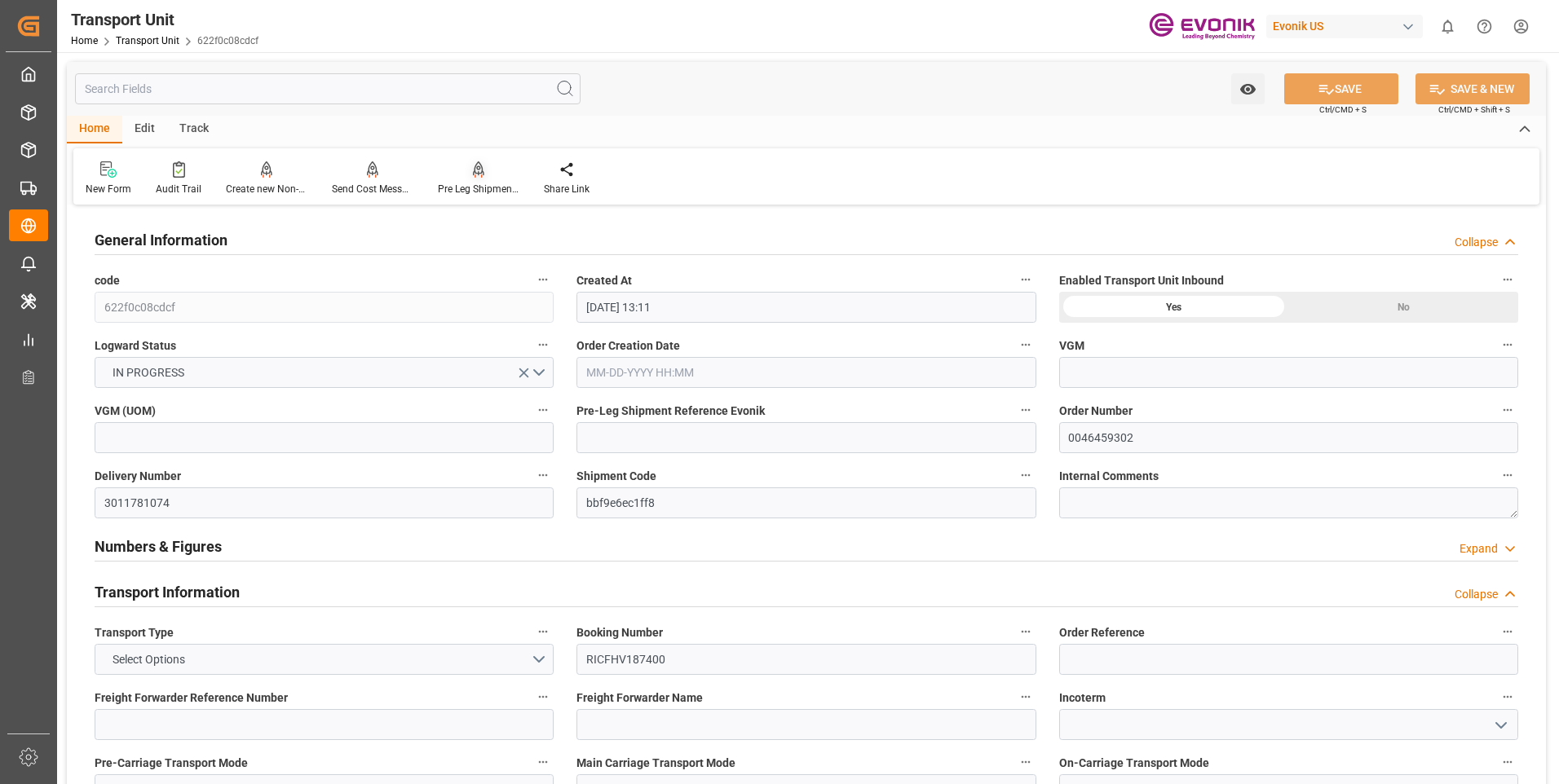
click at [460, 187] on div "Pre Leg Shipment Inbound" at bounding box center [479, 189] width 81 height 15
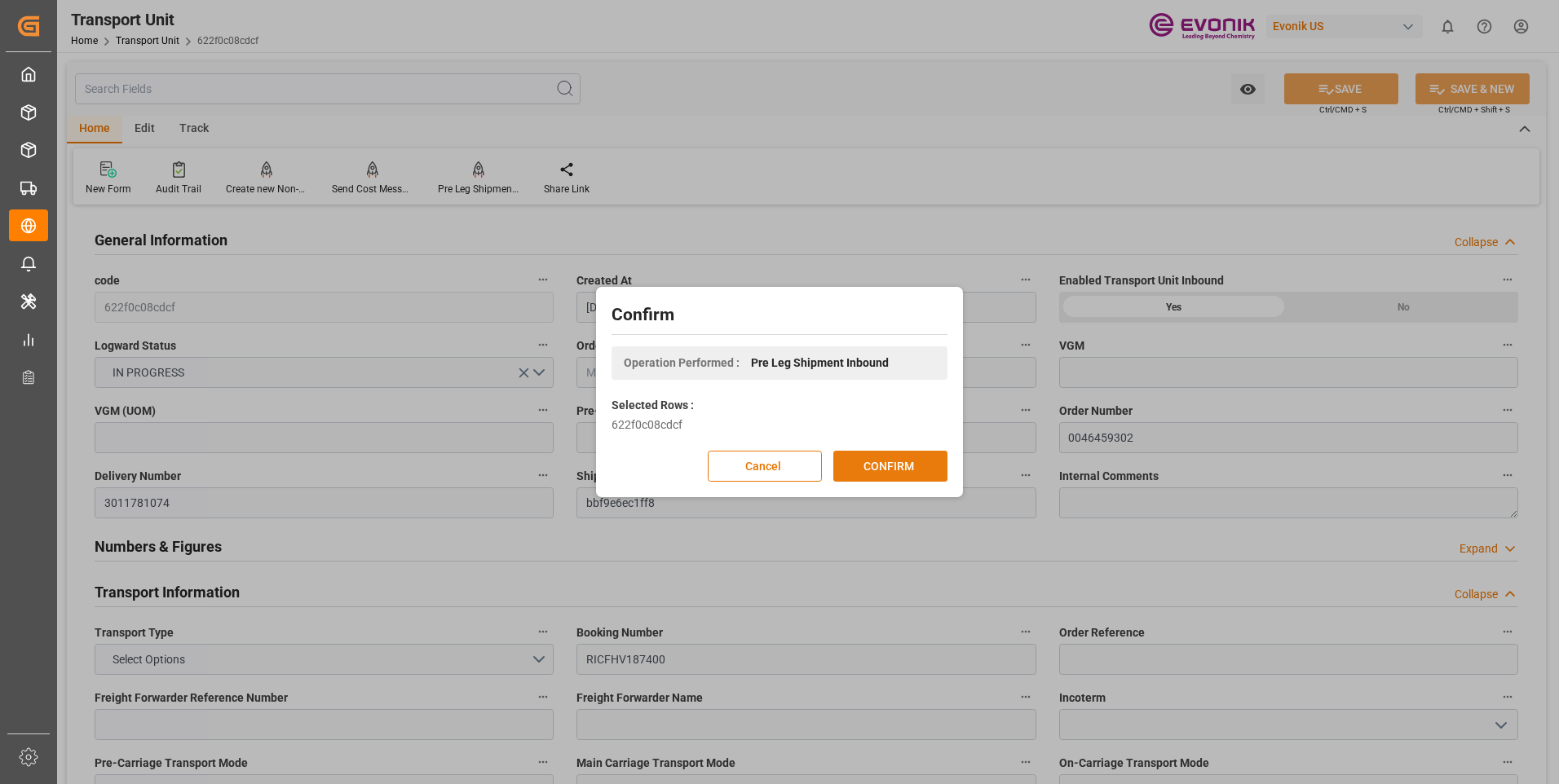
click at [866, 472] on button "CONFIRM" at bounding box center [891, 466] width 114 height 31
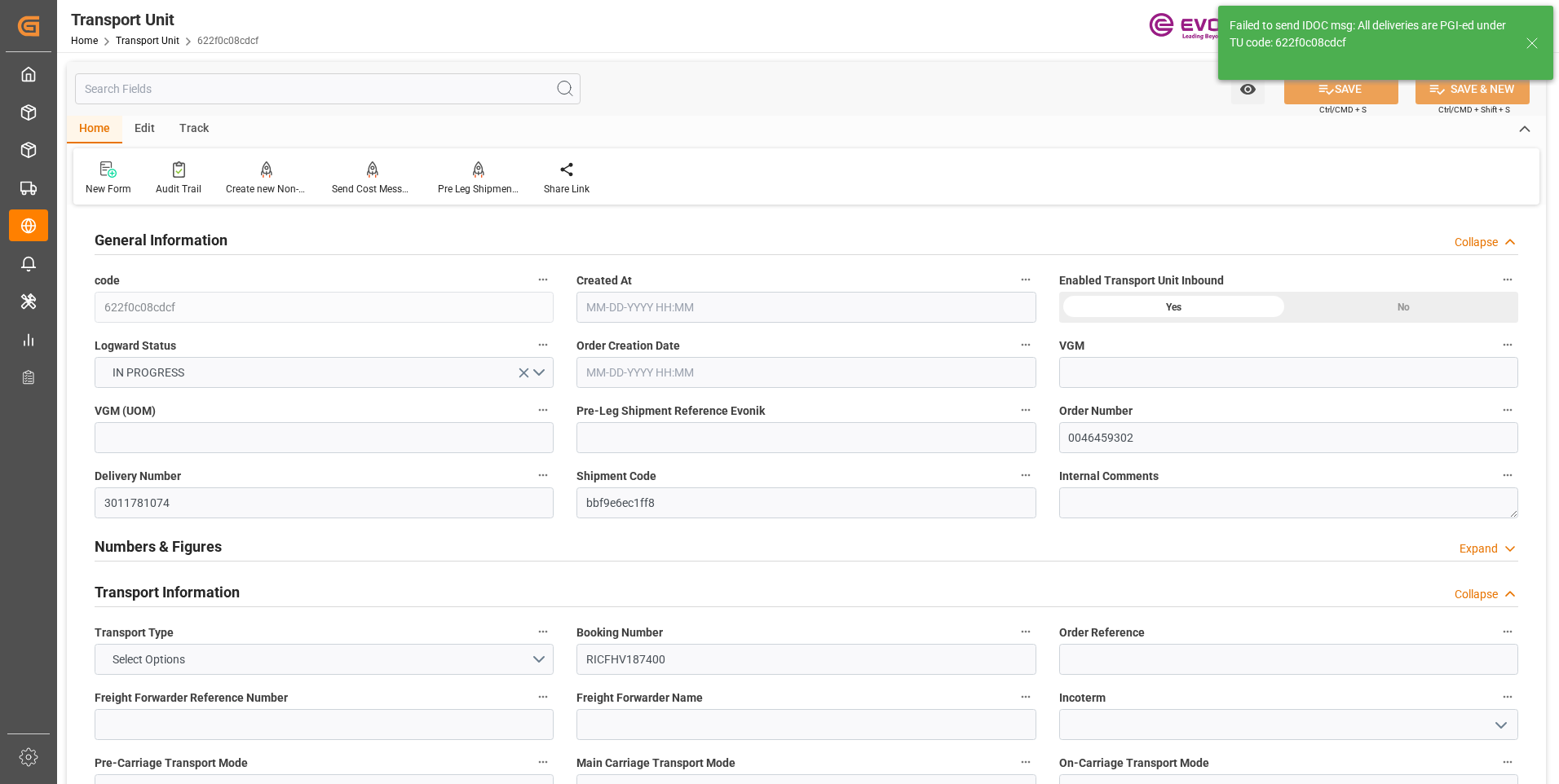
type input "ONE"
type input "Ocean Network Express"
type input "USNYC"
type input "COCTG"
type input "20540"
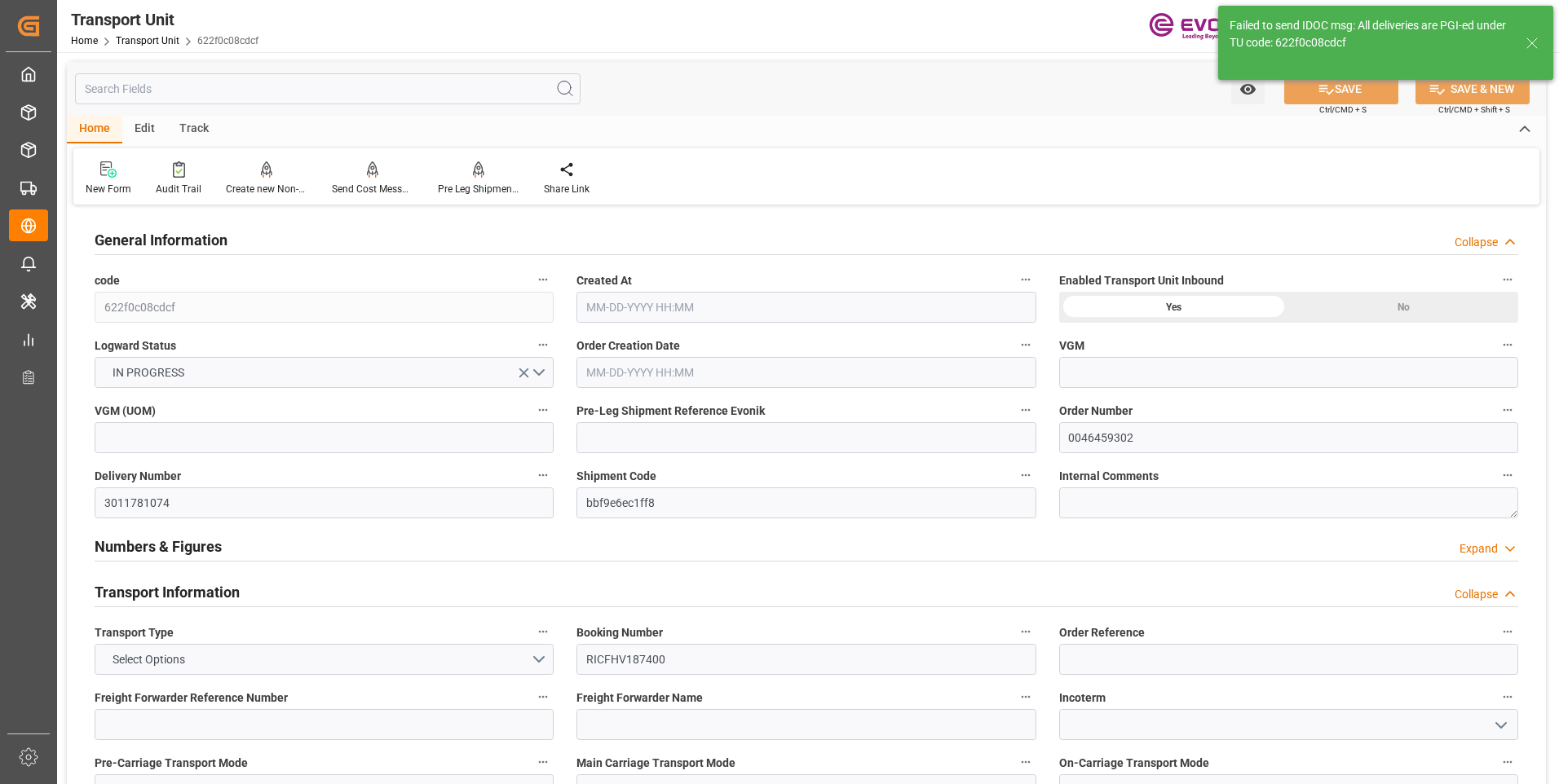
type input "09-18-2025 13:11"
type input "10-04-2025"
type input "10-17-2025 00:00"
type input "10-08-2025 09:30"
type input "10-23-2025 00:00"
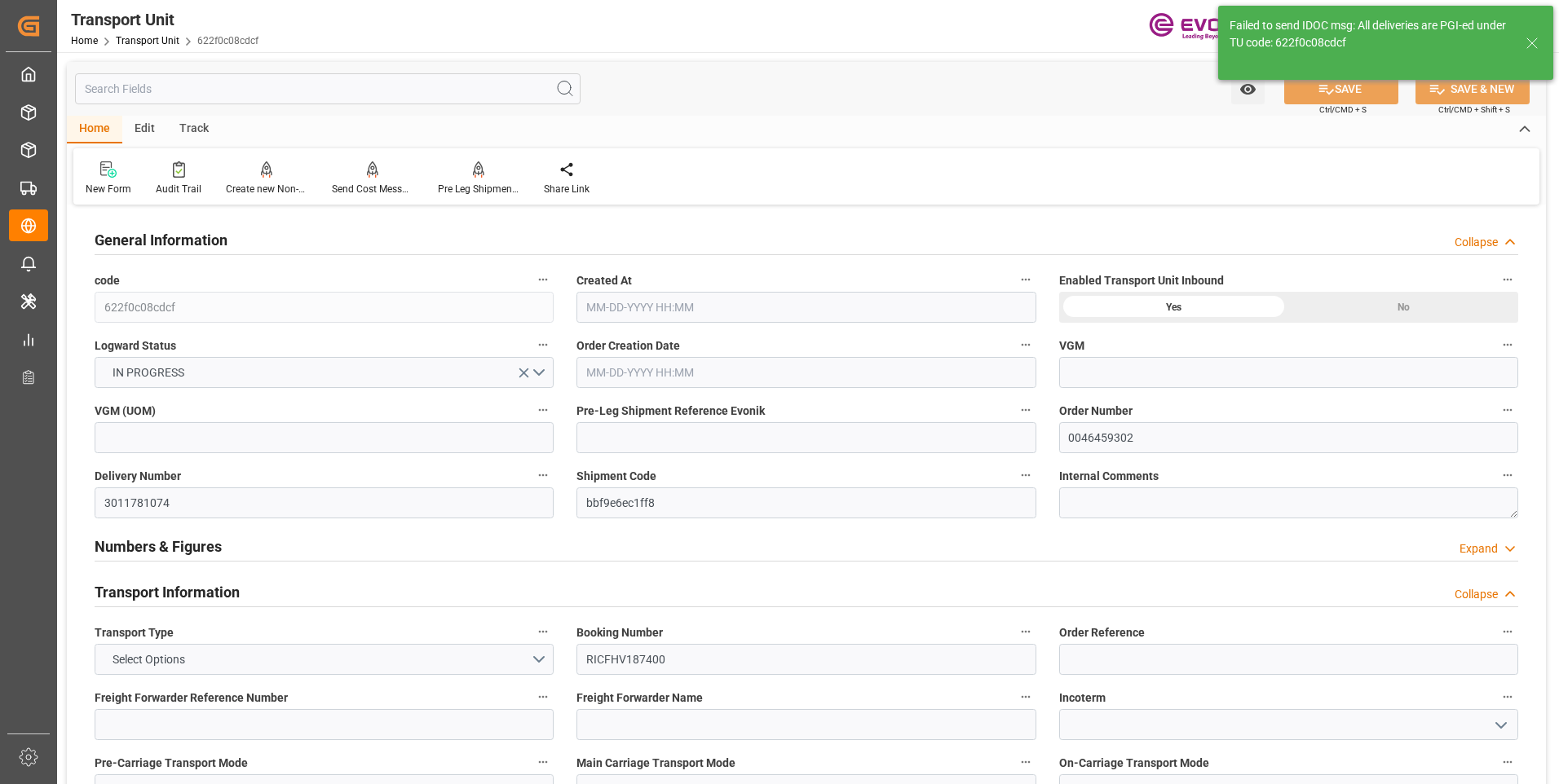
type input "10-15-2025 09:30"
type input "[DATE] 00:00"
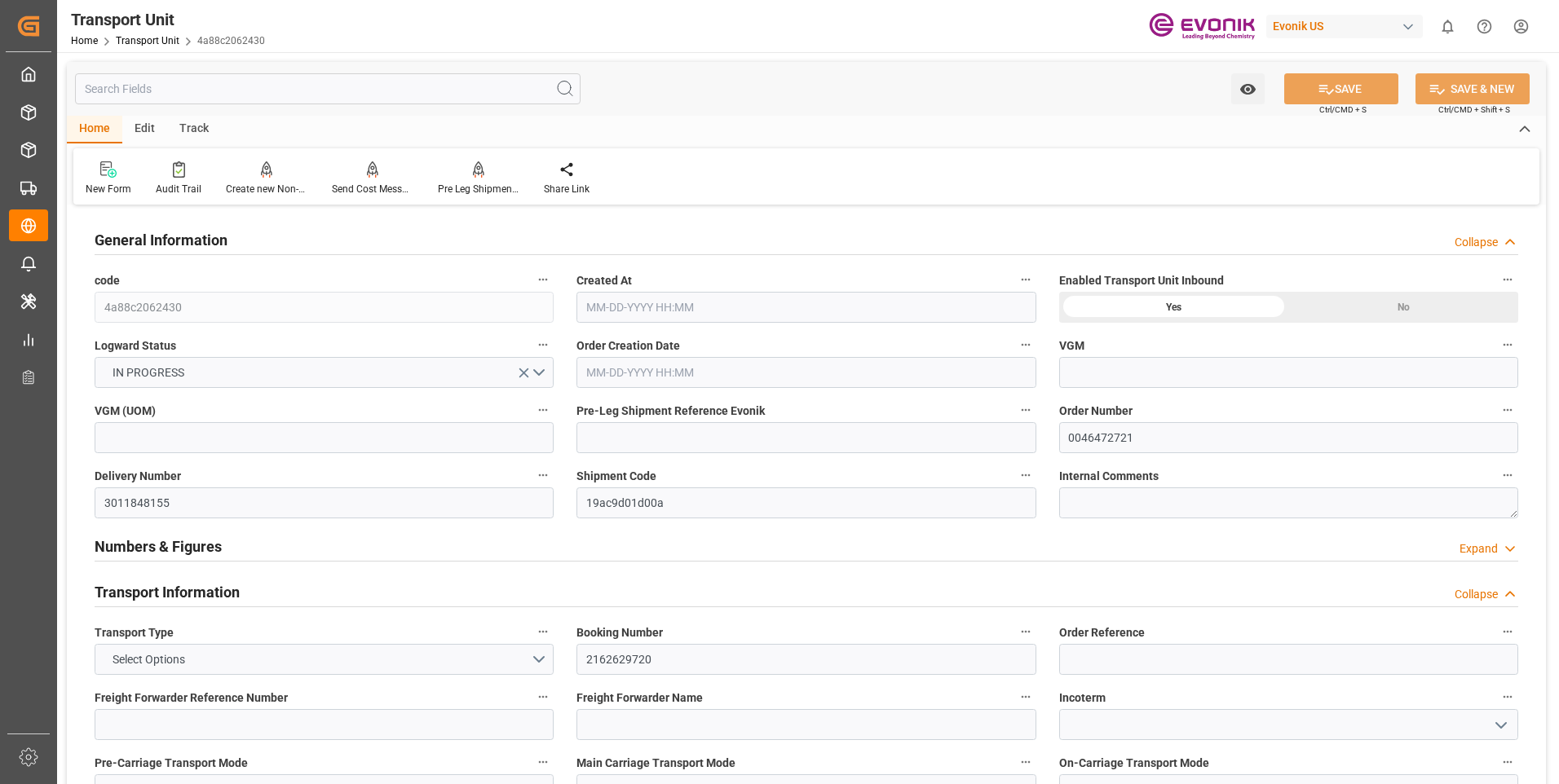
type input "OOCL"
type input "Orient Overseas Container Line Ltd"
type input "USHOU"
type input "NLRTM"
type input "12303"
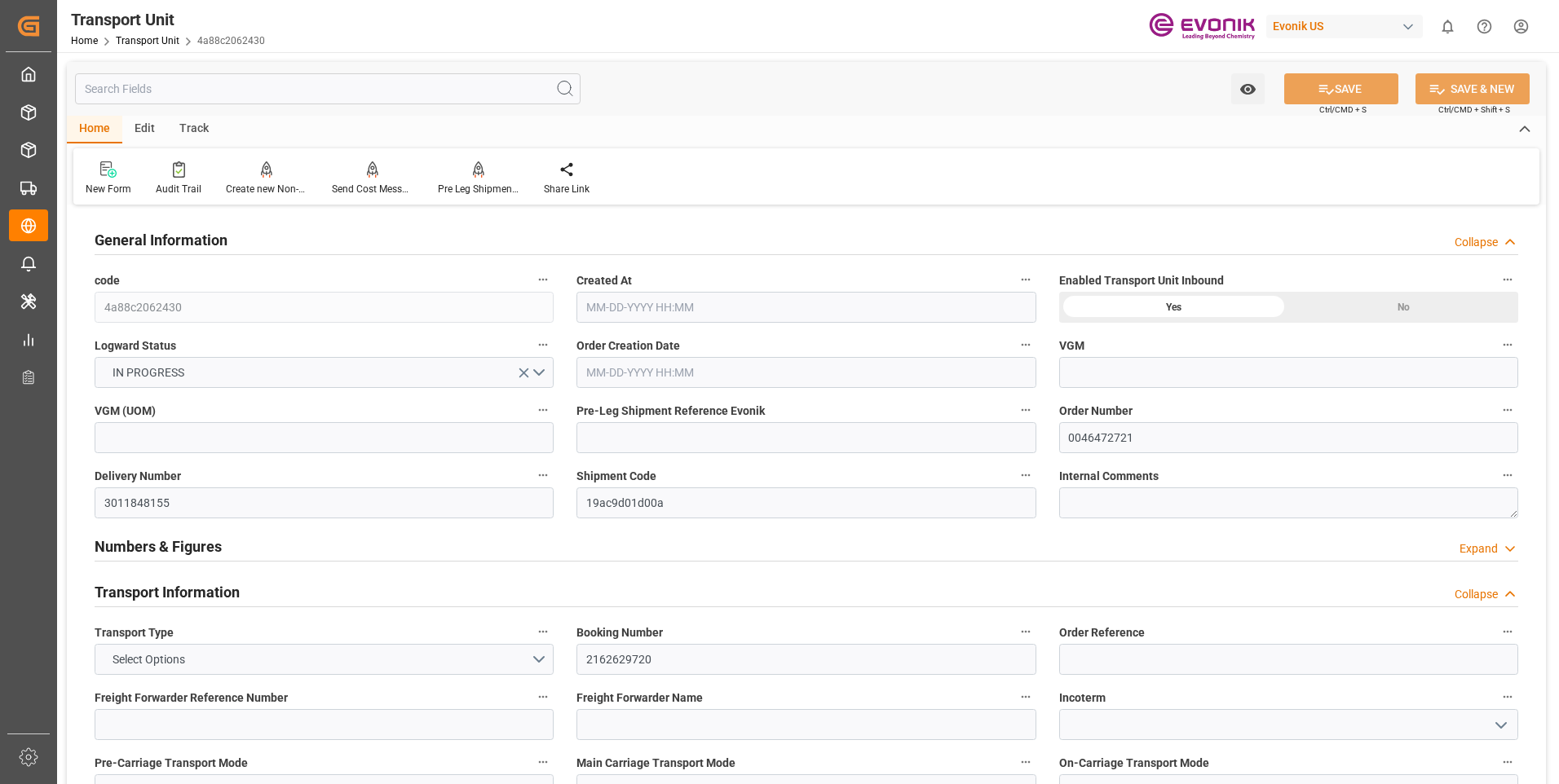
type input "[DATE] 05:05"
type input "[DATE]"
type input "[DATE] 00:00"
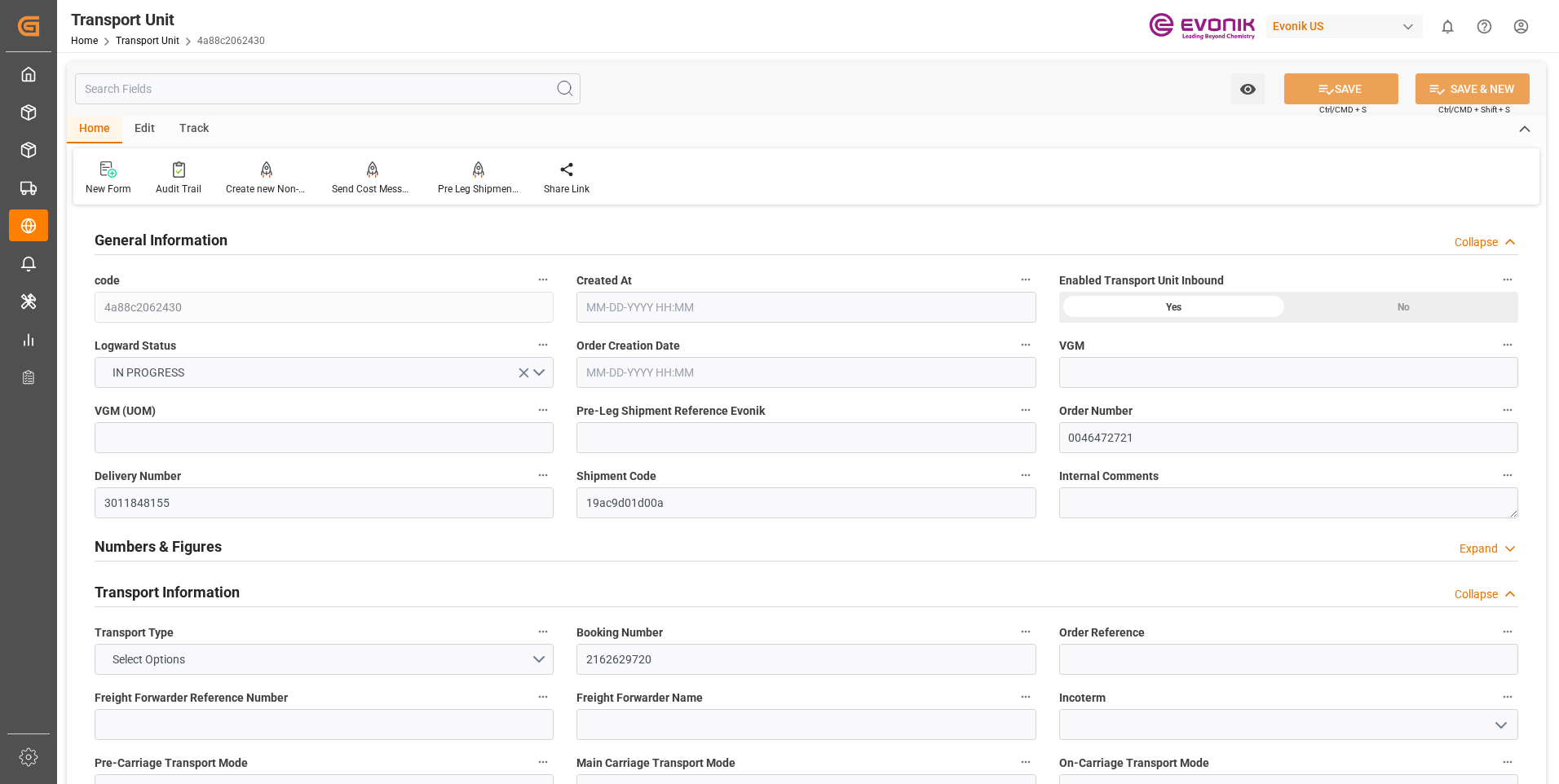
type input "[DATE] 00:00"
type input "[DATE] 16:00"
